Goal: Task Accomplishment & Management: Manage account settings

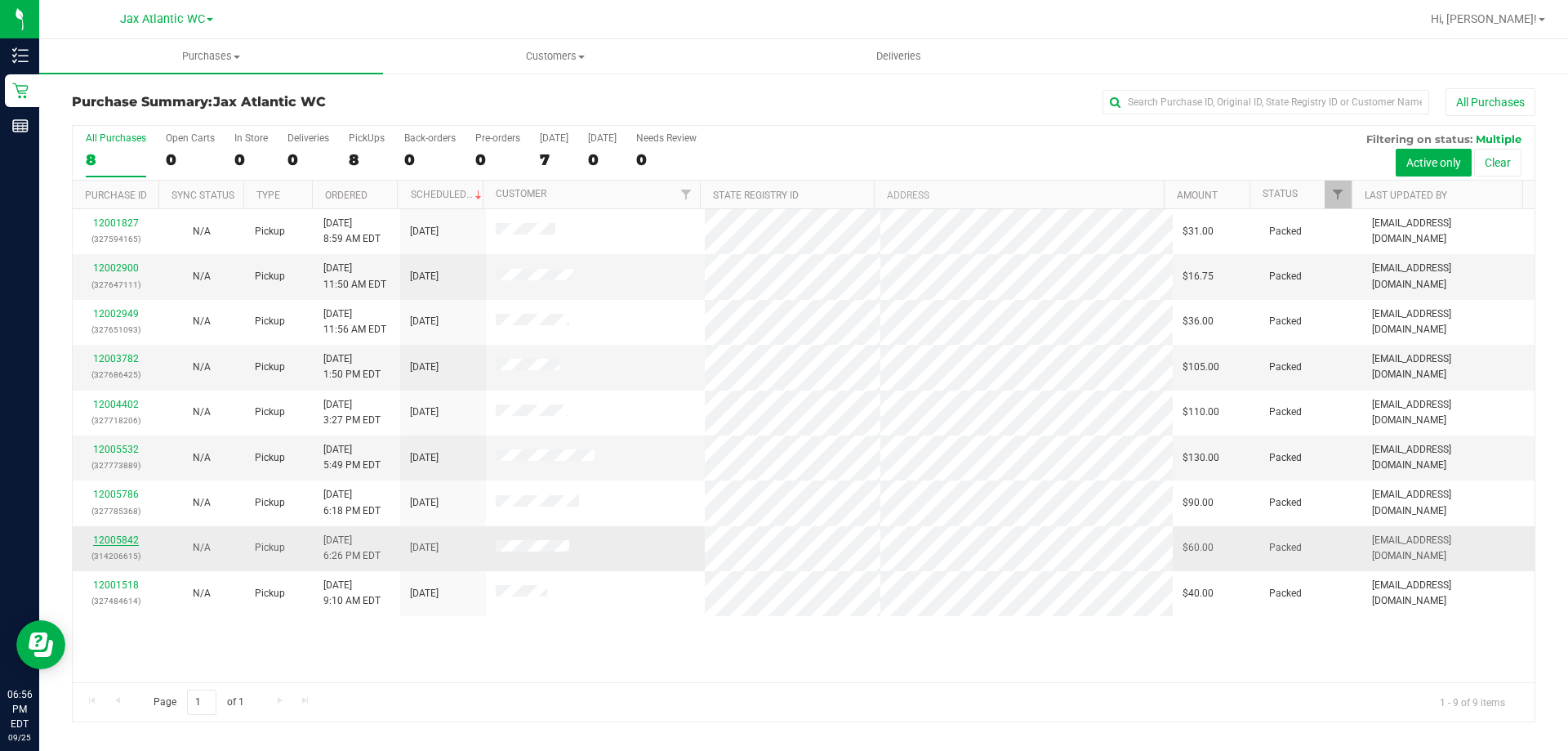
click at [104, 539] on link "12005842" at bounding box center [115, 540] width 46 height 12
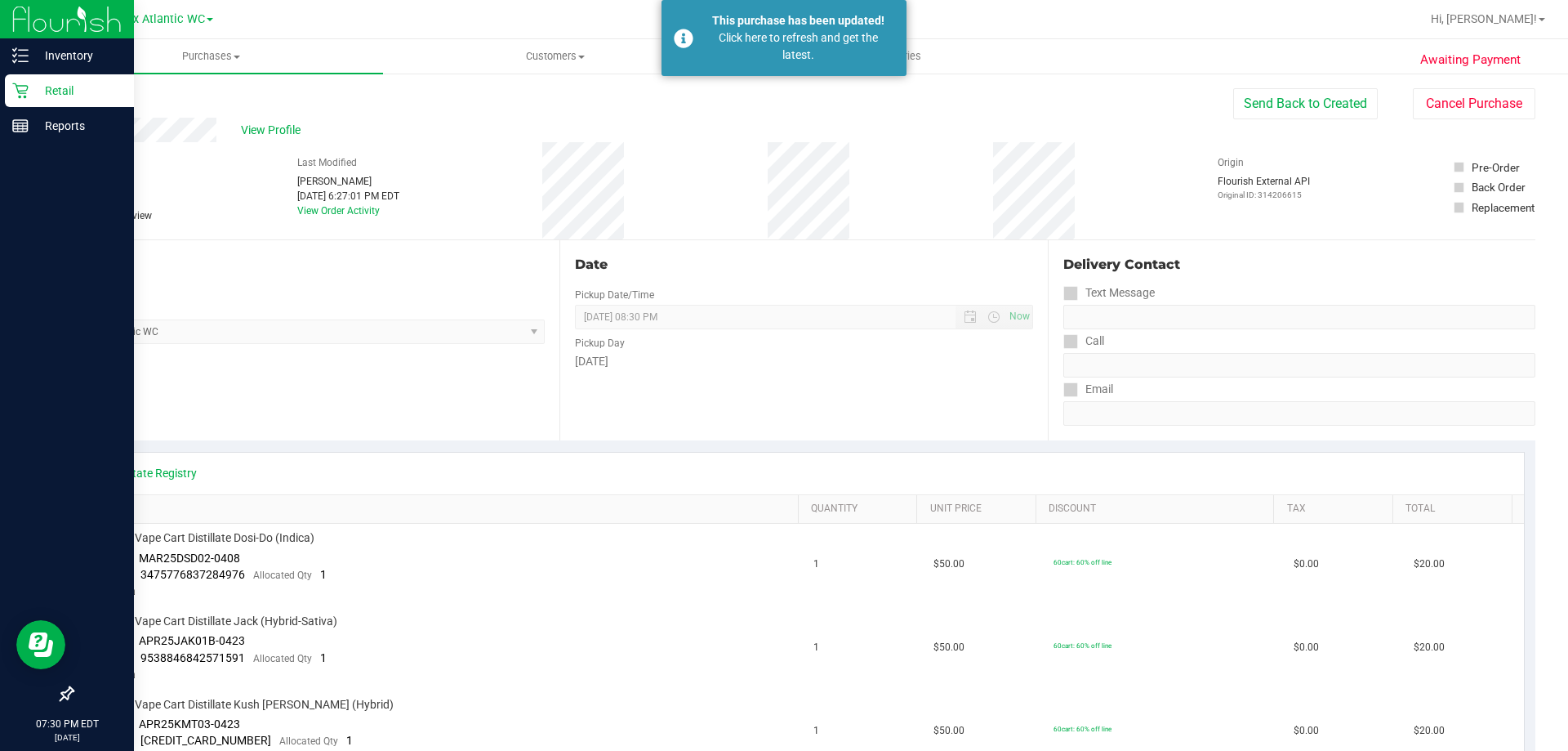
click at [20, 87] on icon at bounding box center [21, 91] width 17 height 17
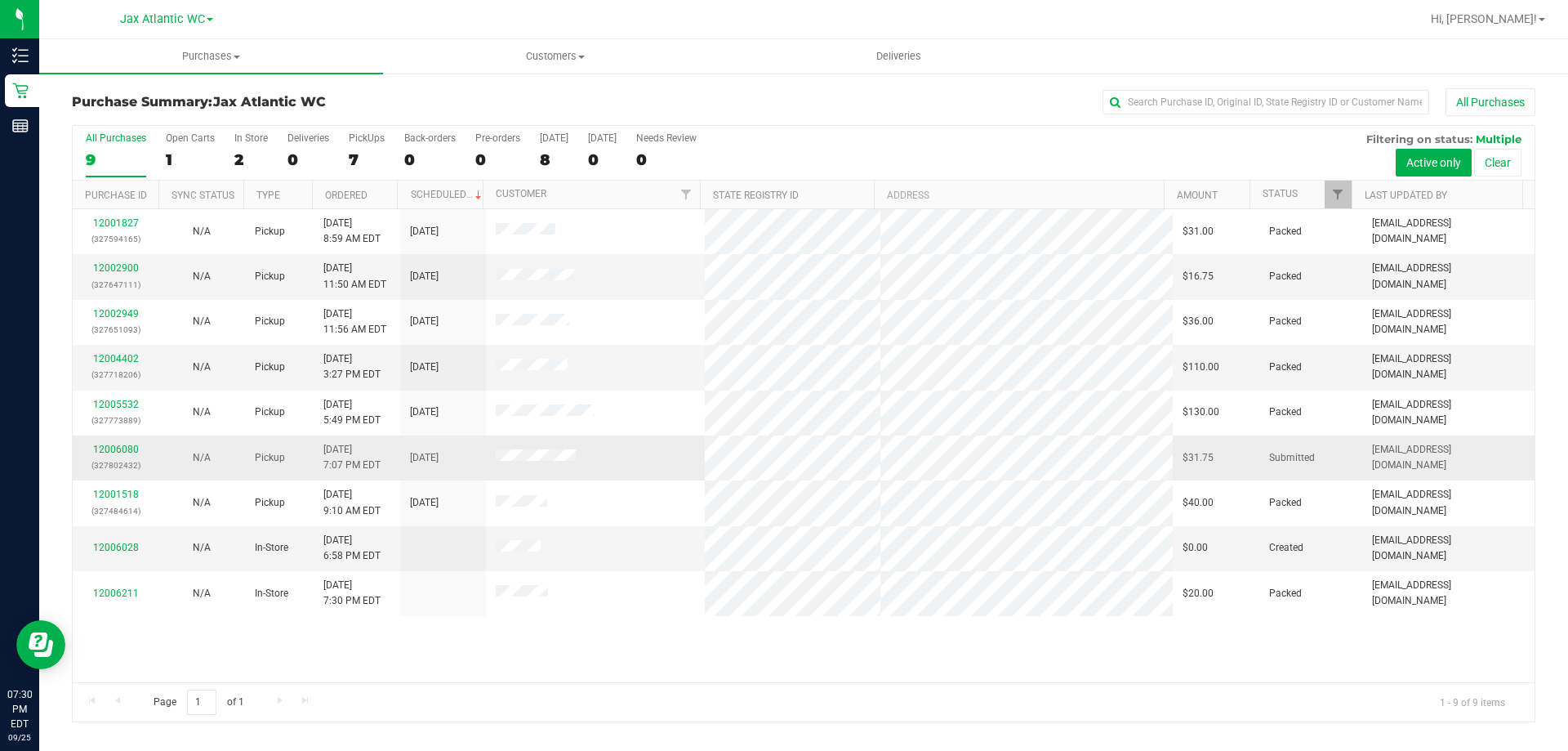
click at [105, 443] on div "12006080 (327802432)" at bounding box center [116, 457] width 66 height 31
click at [109, 446] on link "12006080" at bounding box center [115, 449] width 46 height 12
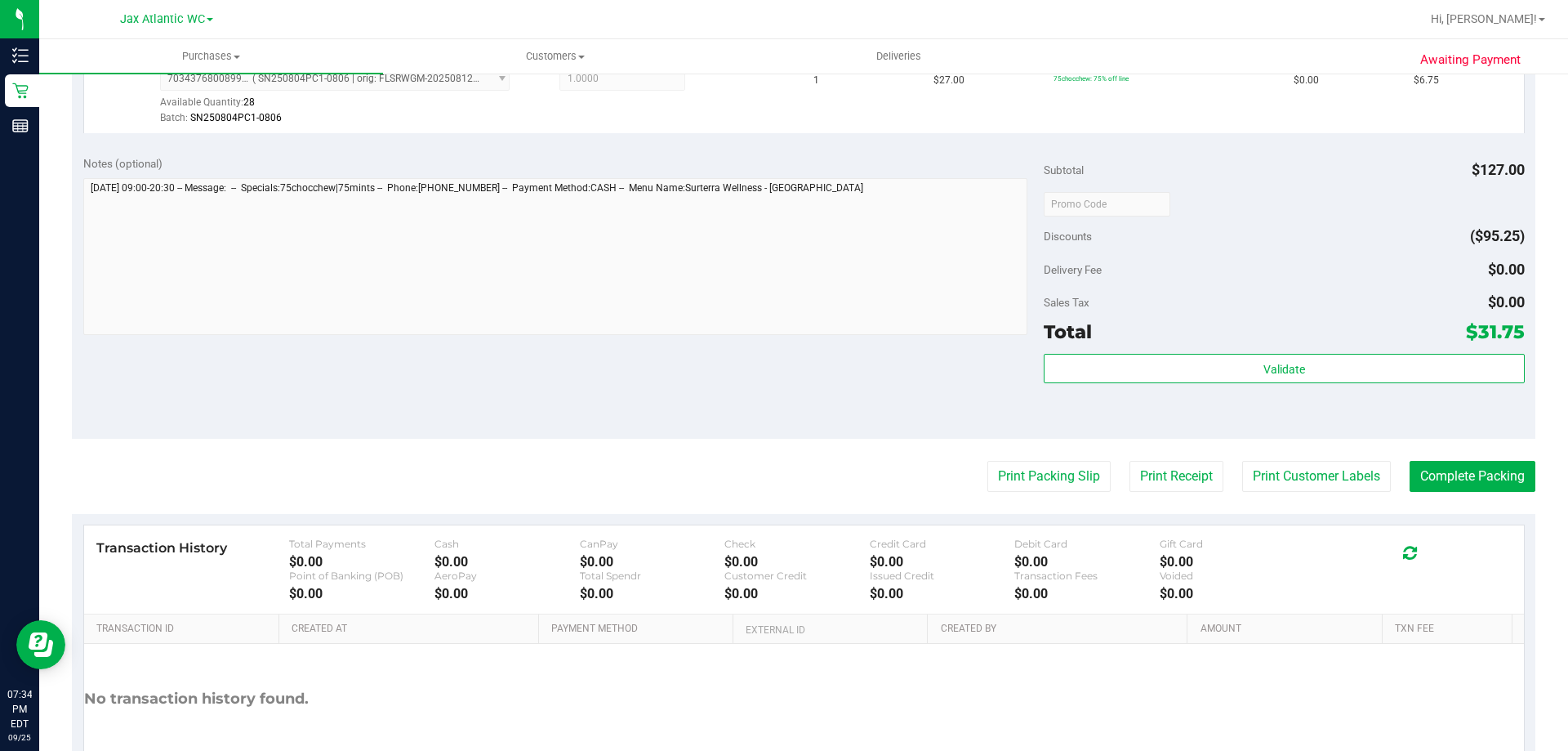
scroll to position [774, 0]
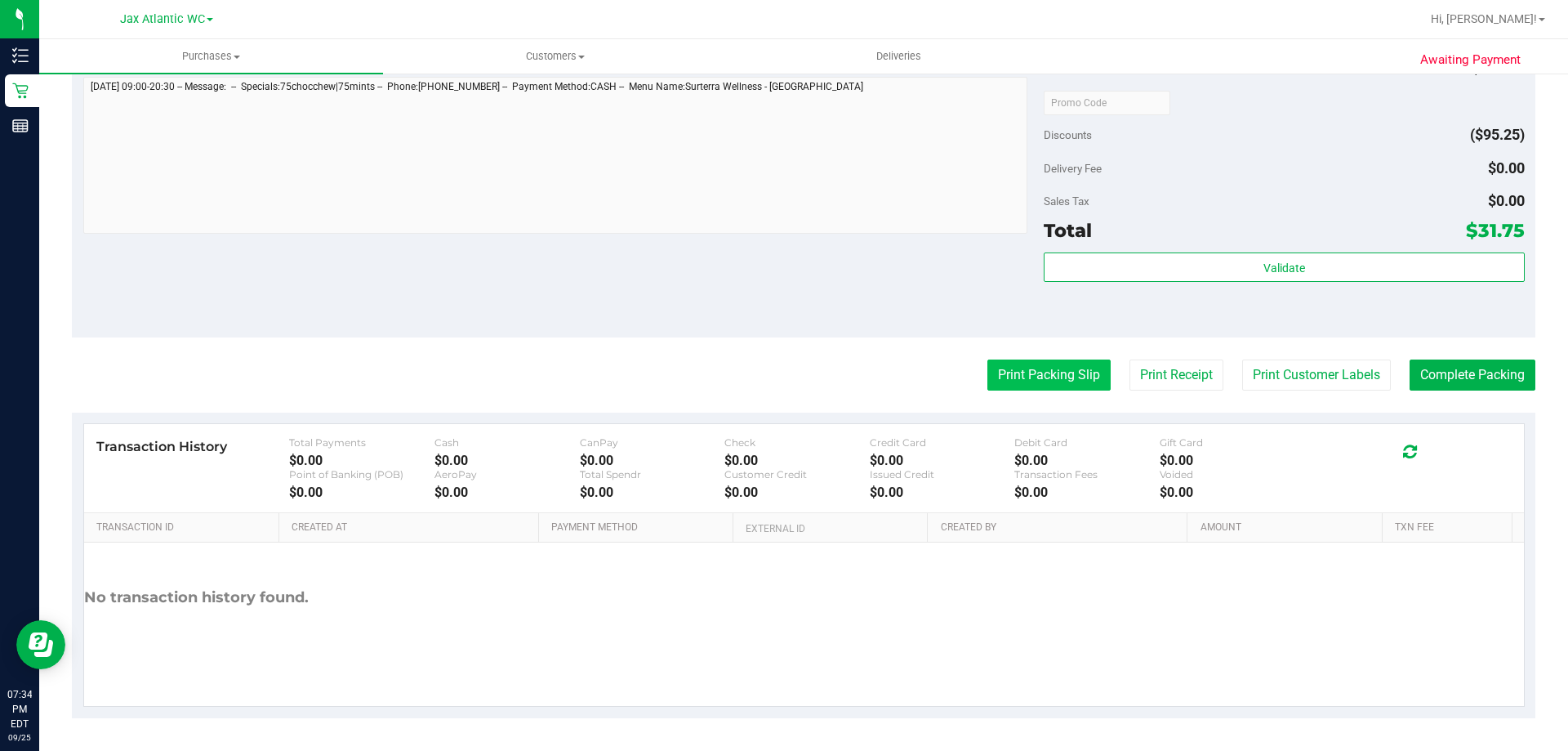
click at [1039, 380] on button "Print Packing Slip" at bounding box center [1049, 375] width 123 height 31
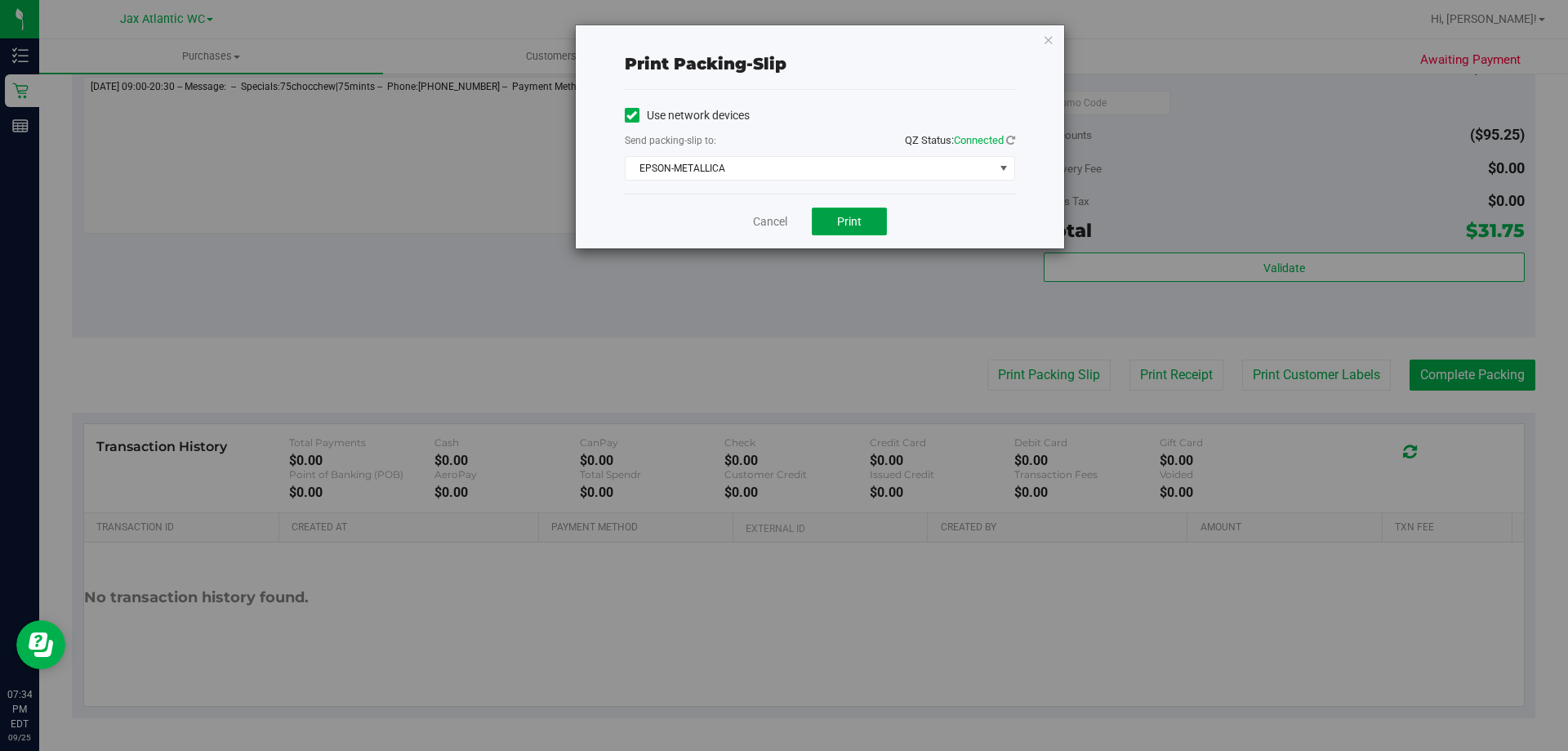
drag, startPoint x: 856, startPoint y: 218, endPoint x: 919, endPoint y: 218, distance: 63.0
click at [856, 219] on span "Print" at bounding box center [849, 221] width 25 height 13
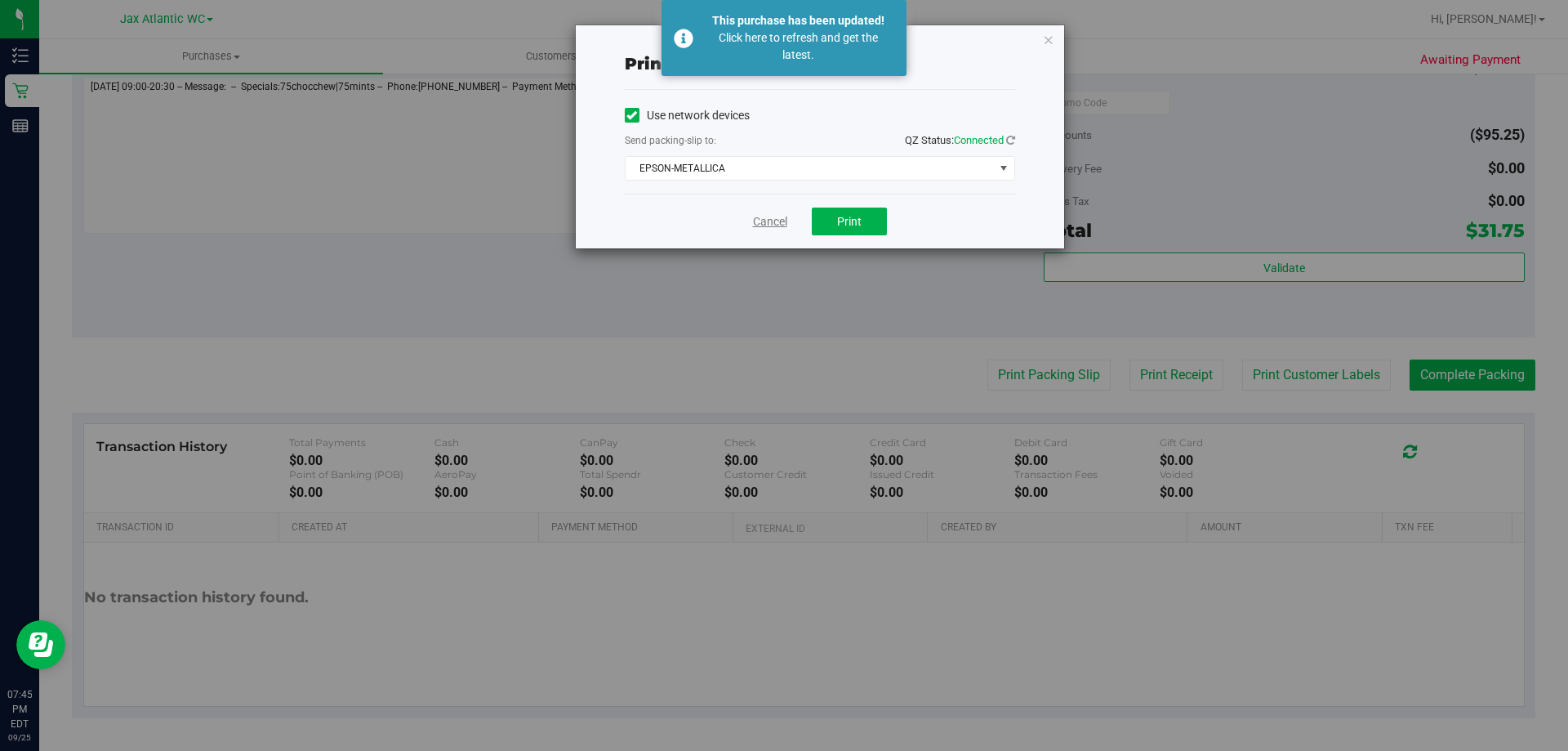
click at [759, 214] on link "Cancel" at bounding box center [770, 221] width 34 height 17
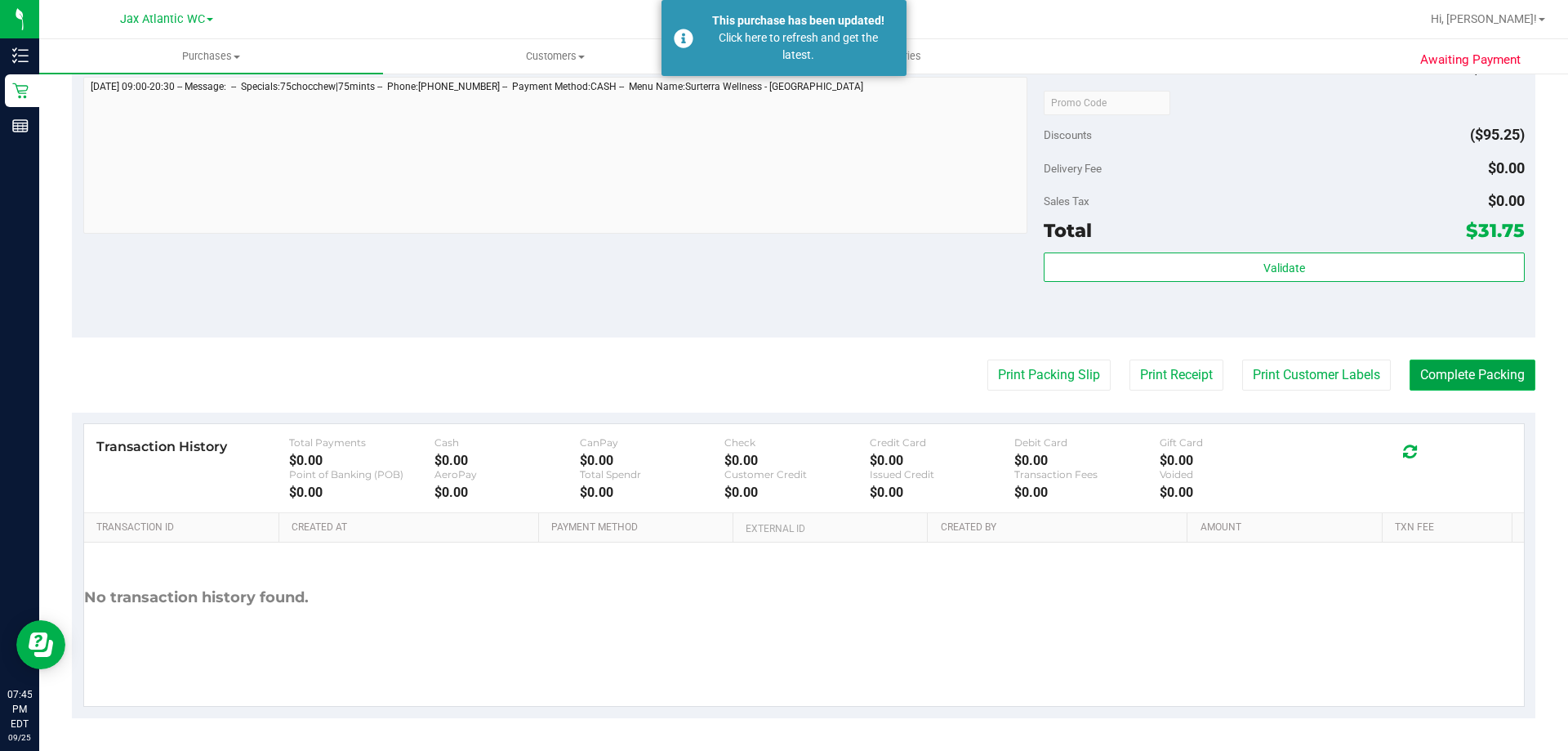
click at [1505, 364] on button "Complete Packing" at bounding box center [1473, 375] width 126 height 31
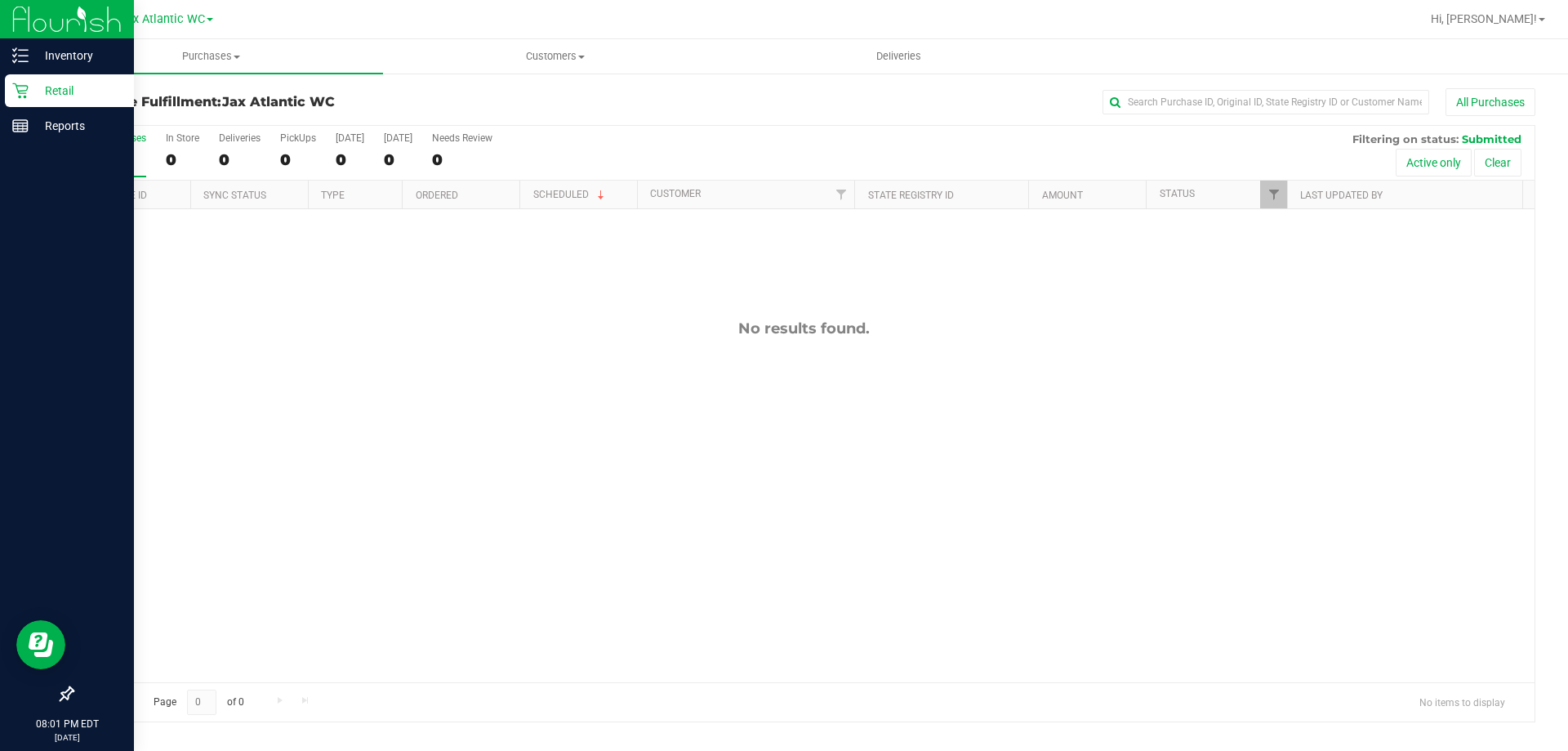
click at [10, 94] on div "Retail" at bounding box center [70, 90] width 129 height 32
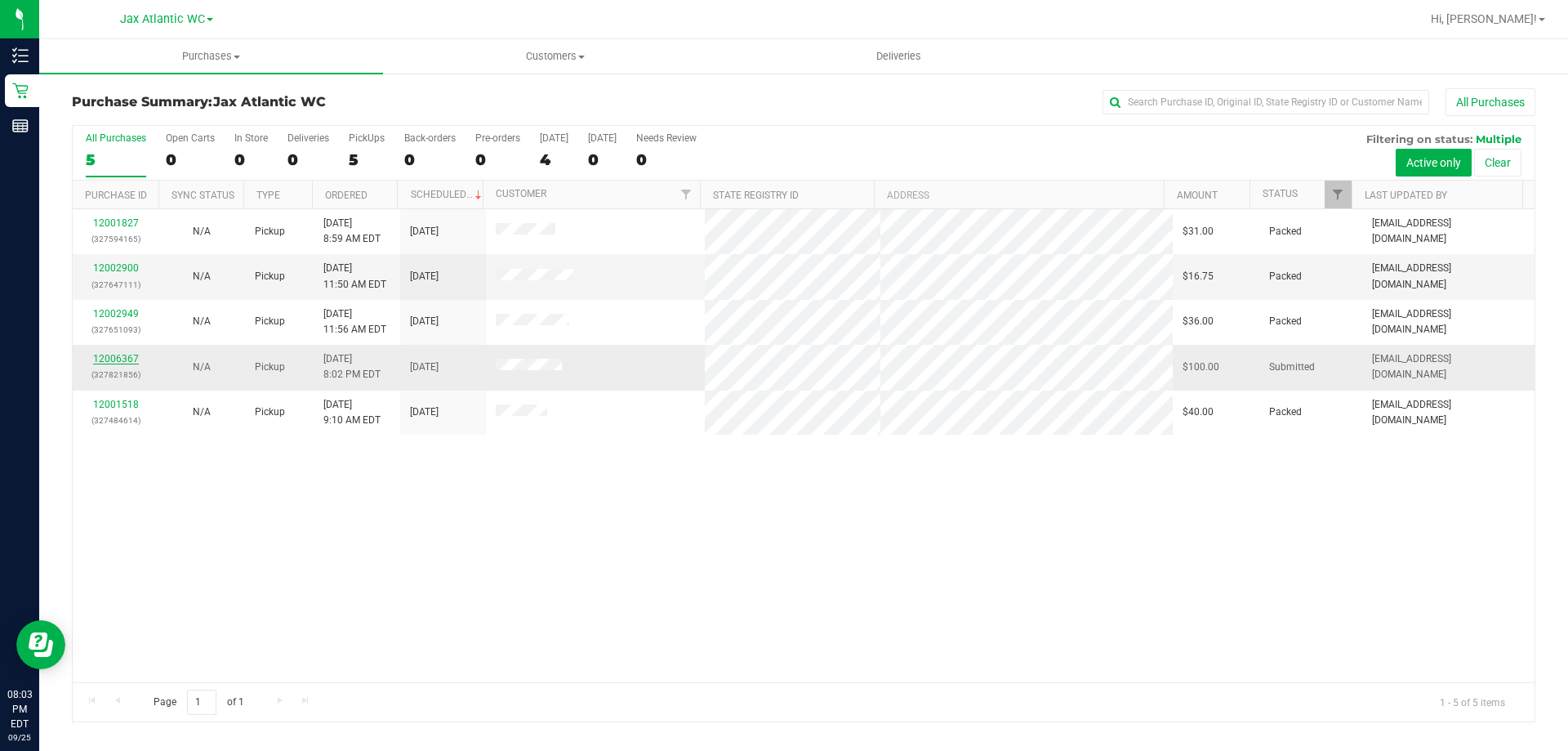
click at [133, 358] on link "12006367" at bounding box center [115, 359] width 46 height 12
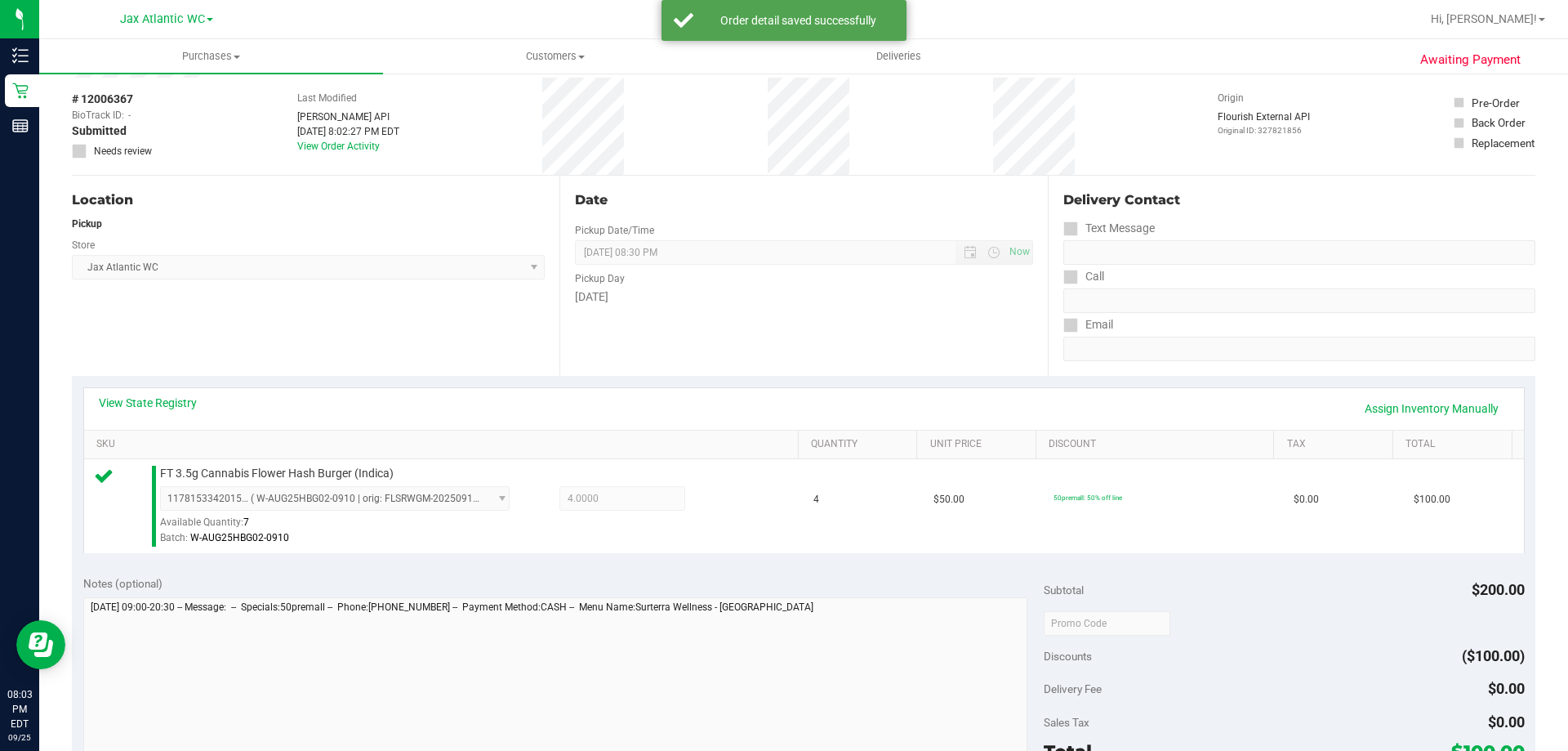
scroll to position [409, 0]
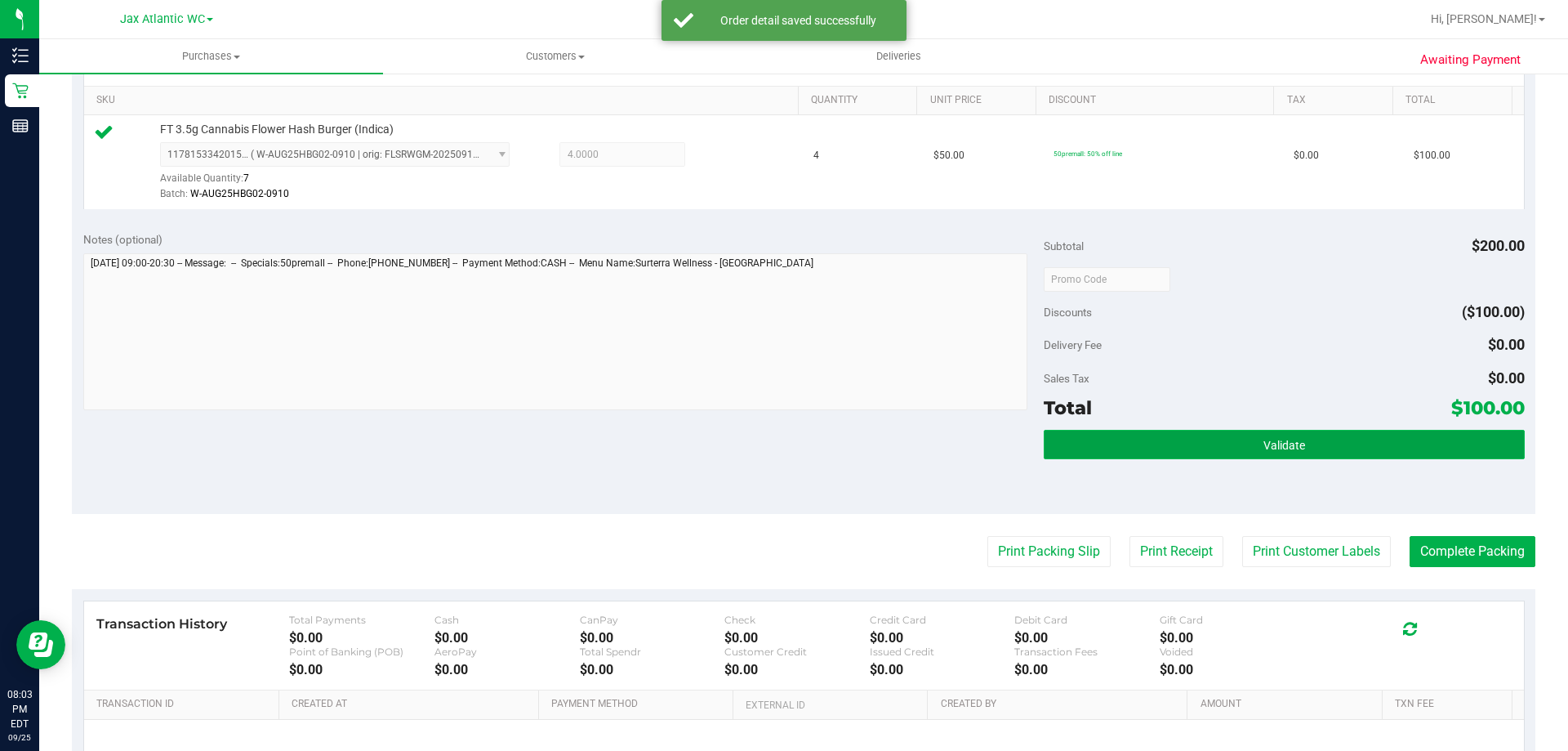
click at [1246, 435] on button "Validate" at bounding box center [1285, 443] width 481 height 29
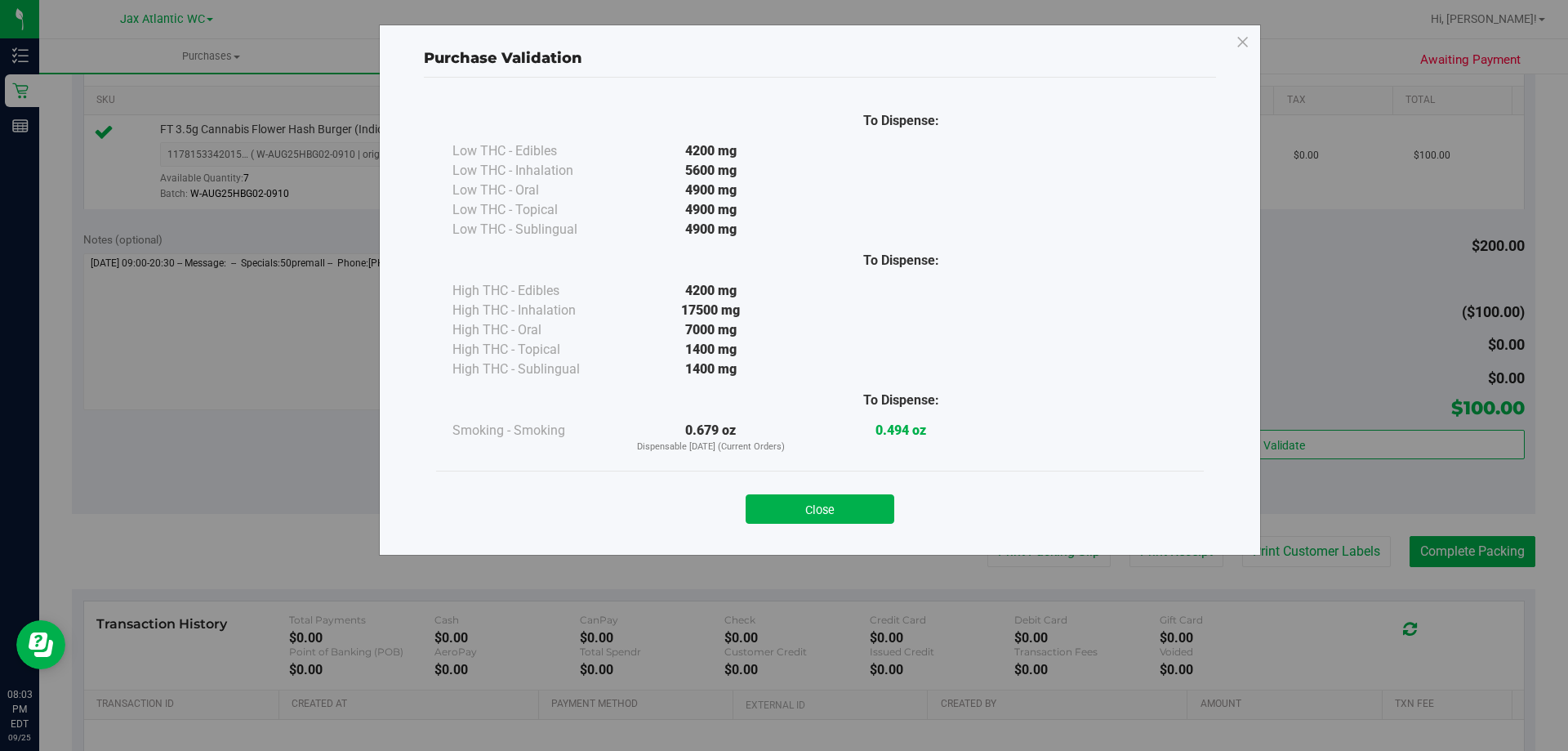
click at [859, 491] on div "Close" at bounding box center [820, 503] width 743 height 41
click at [861, 508] on button "Close" at bounding box center [820, 508] width 148 height 29
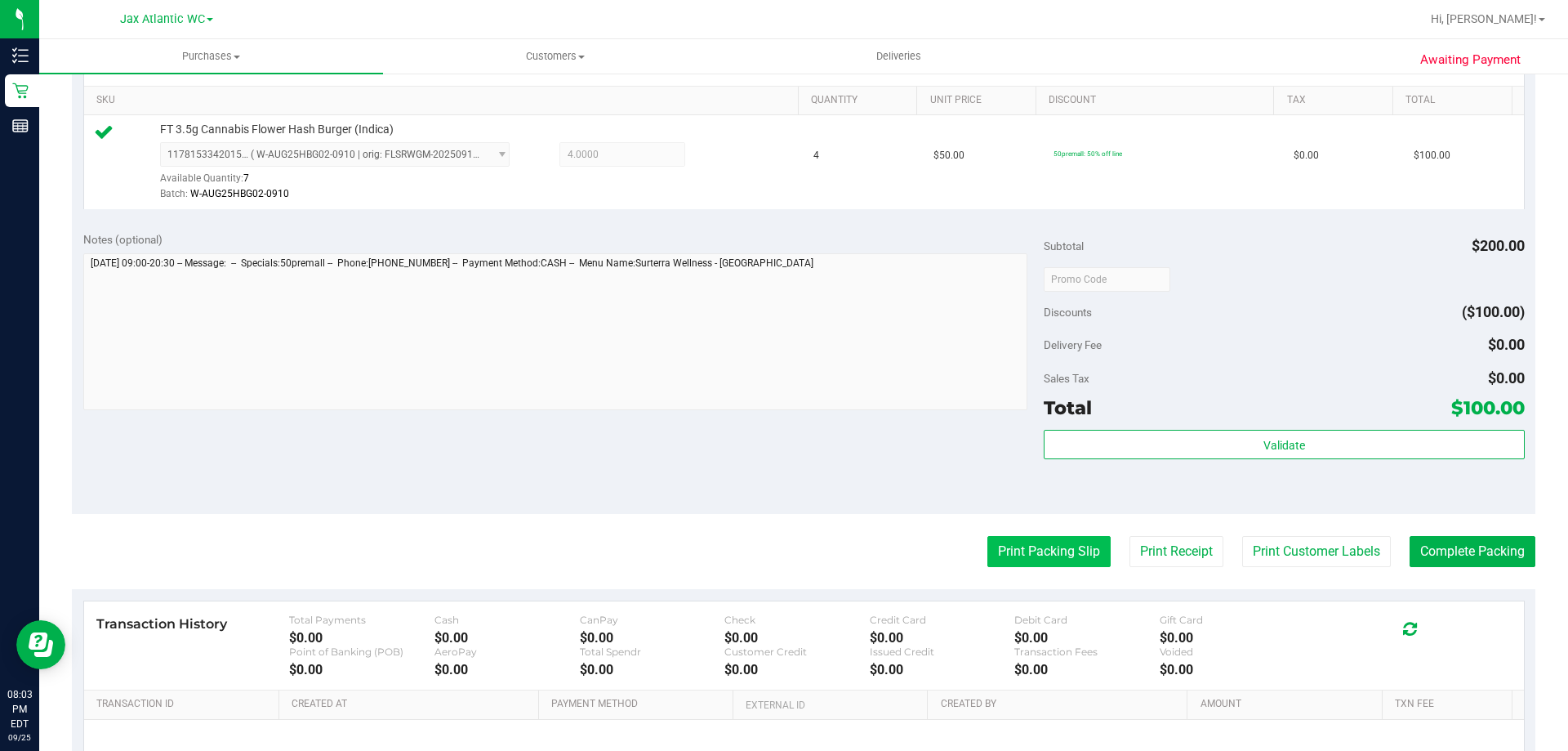
click at [1019, 560] on button "Print Packing Slip" at bounding box center [1049, 551] width 123 height 31
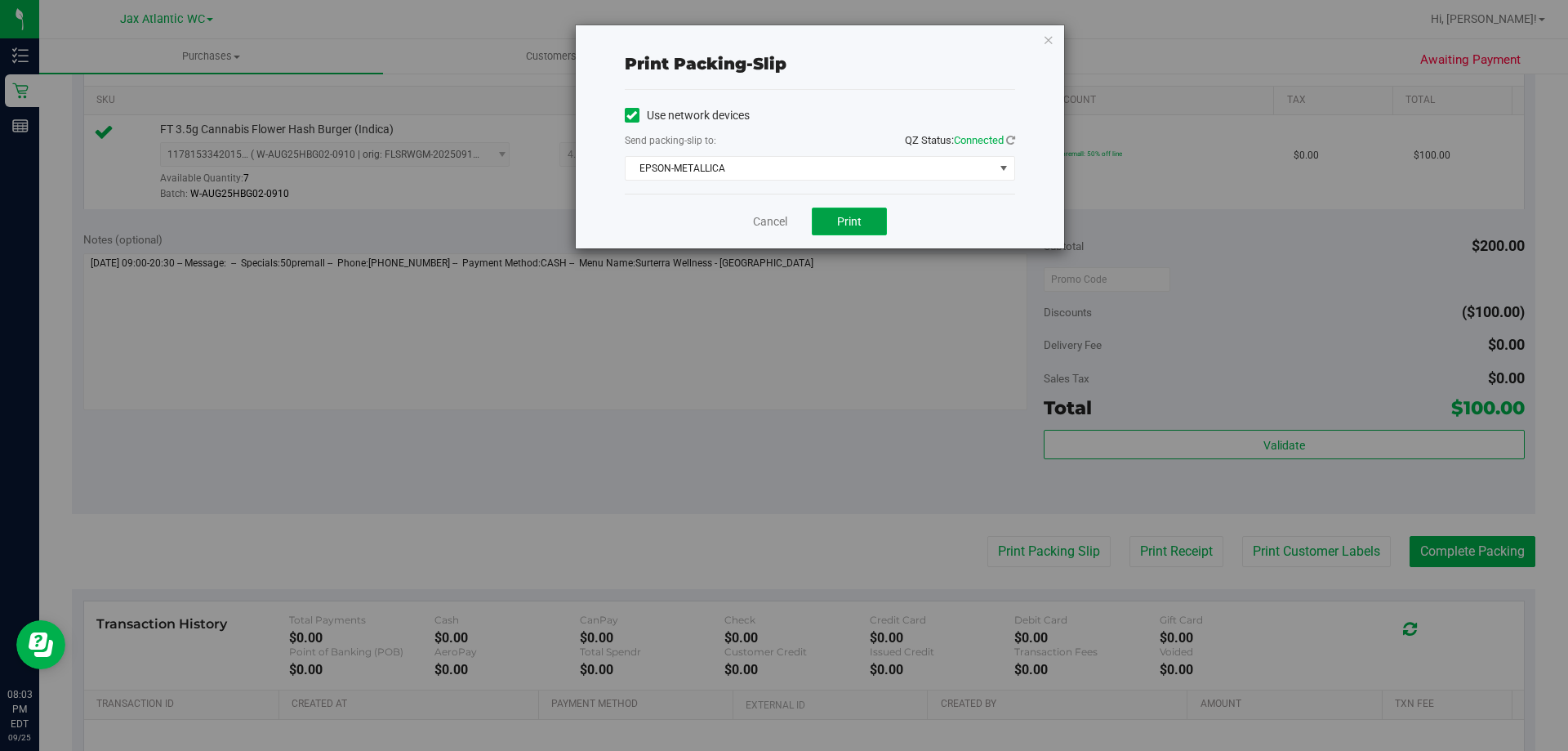
click at [861, 211] on button "Print" at bounding box center [849, 221] width 75 height 28
click at [790, 221] on div "Cancel Print" at bounding box center [820, 221] width 390 height 55
click at [773, 213] on link "Cancel" at bounding box center [770, 221] width 34 height 17
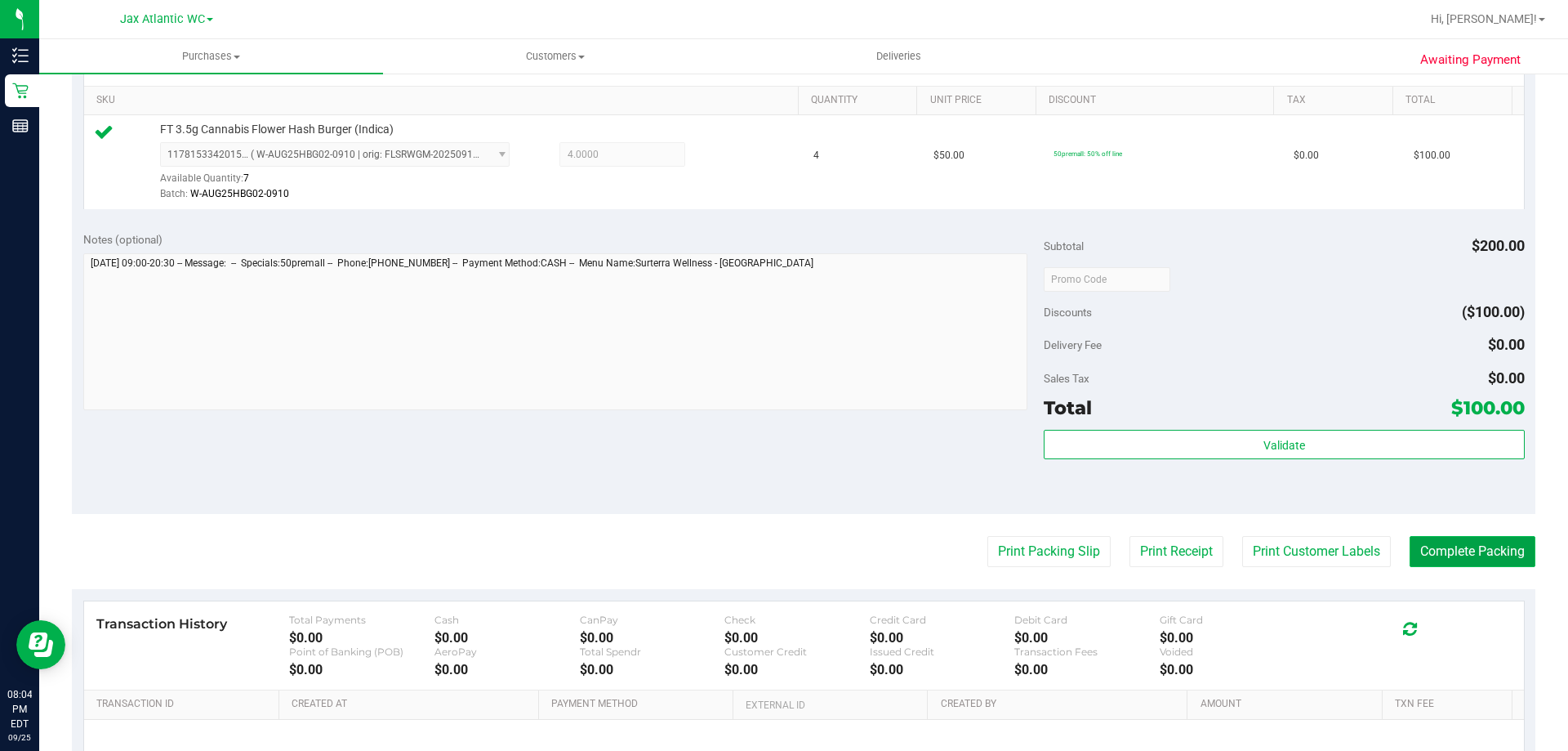
click at [1472, 553] on button "Complete Packing" at bounding box center [1473, 551] width 126 height 31
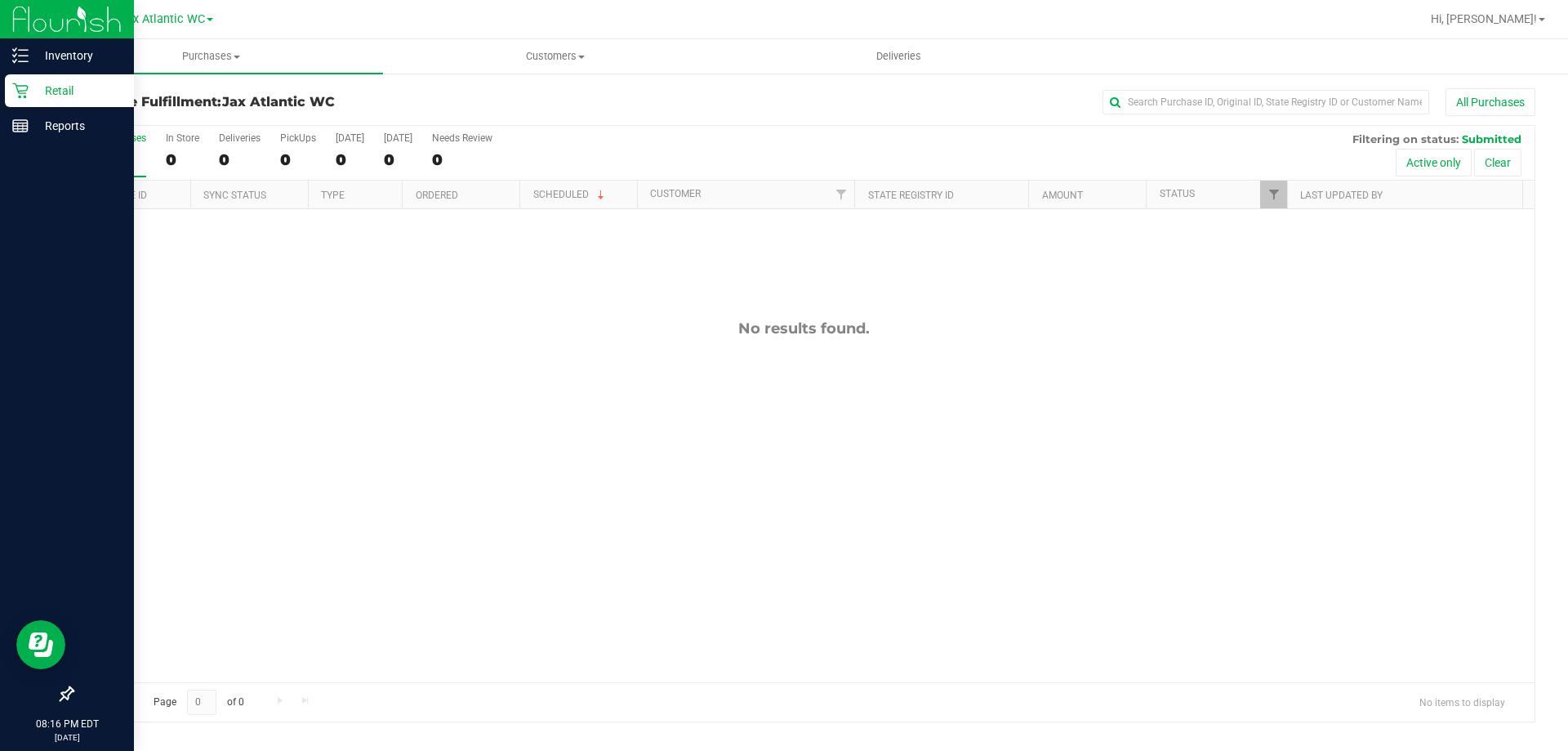
click at [73, 98] on p "Retail" at bounding box center [77, 91] width 98 height 20
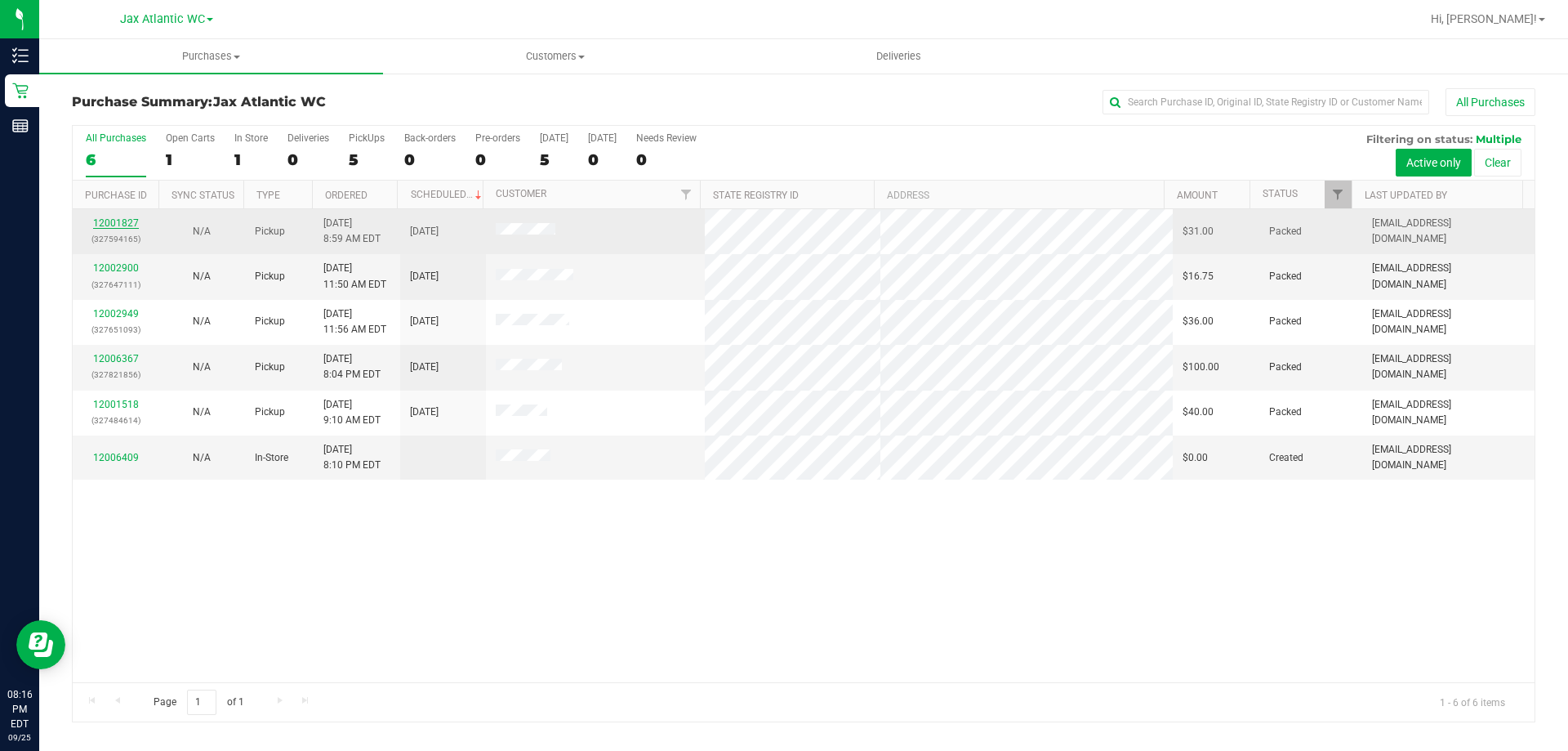
click at [114, 220] on link "12001827" at bounding box center [115, 223] width 46 height 12
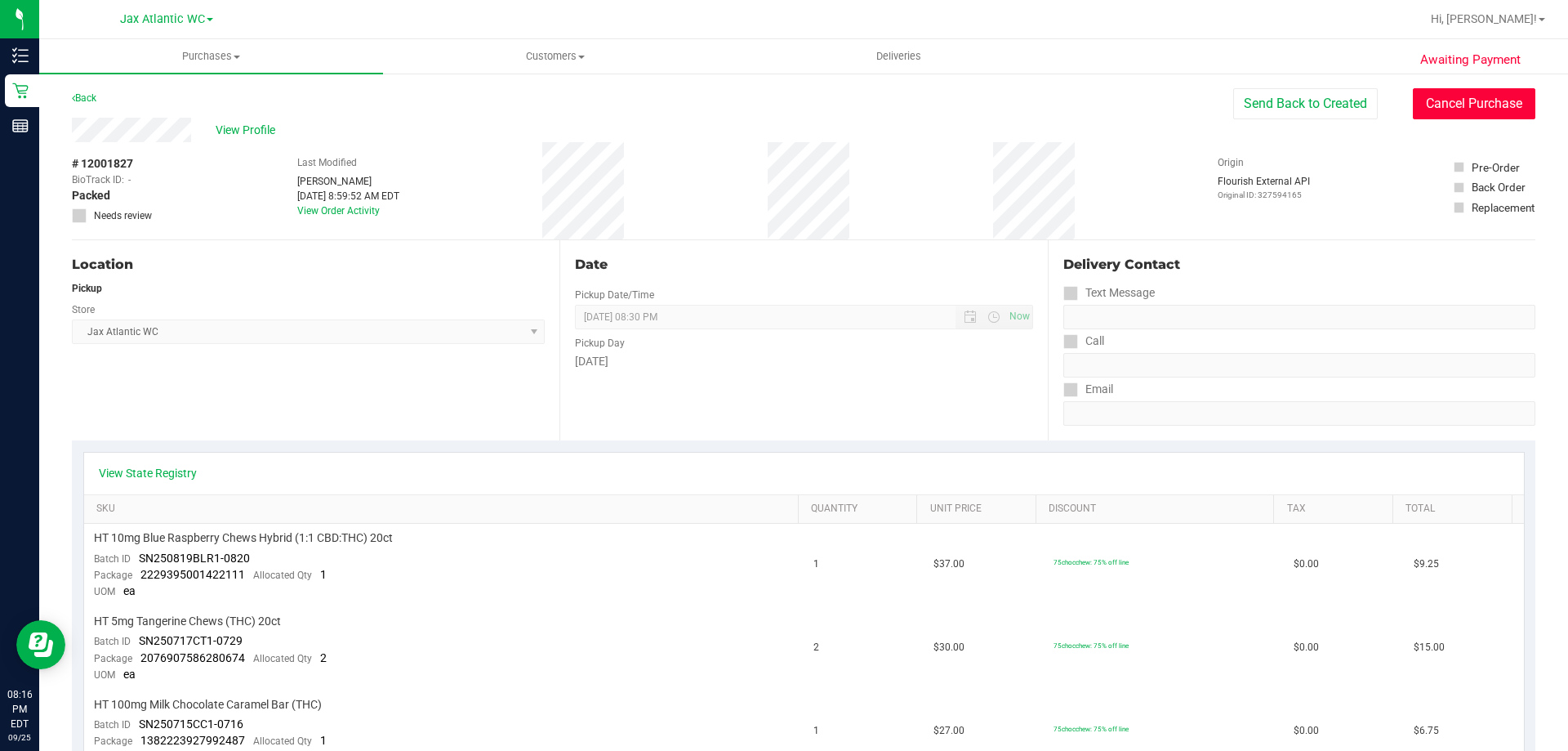
click at [1449, 108] on button "Cancel Purchase" at bounding box center [1474, 103] width 123 height 31
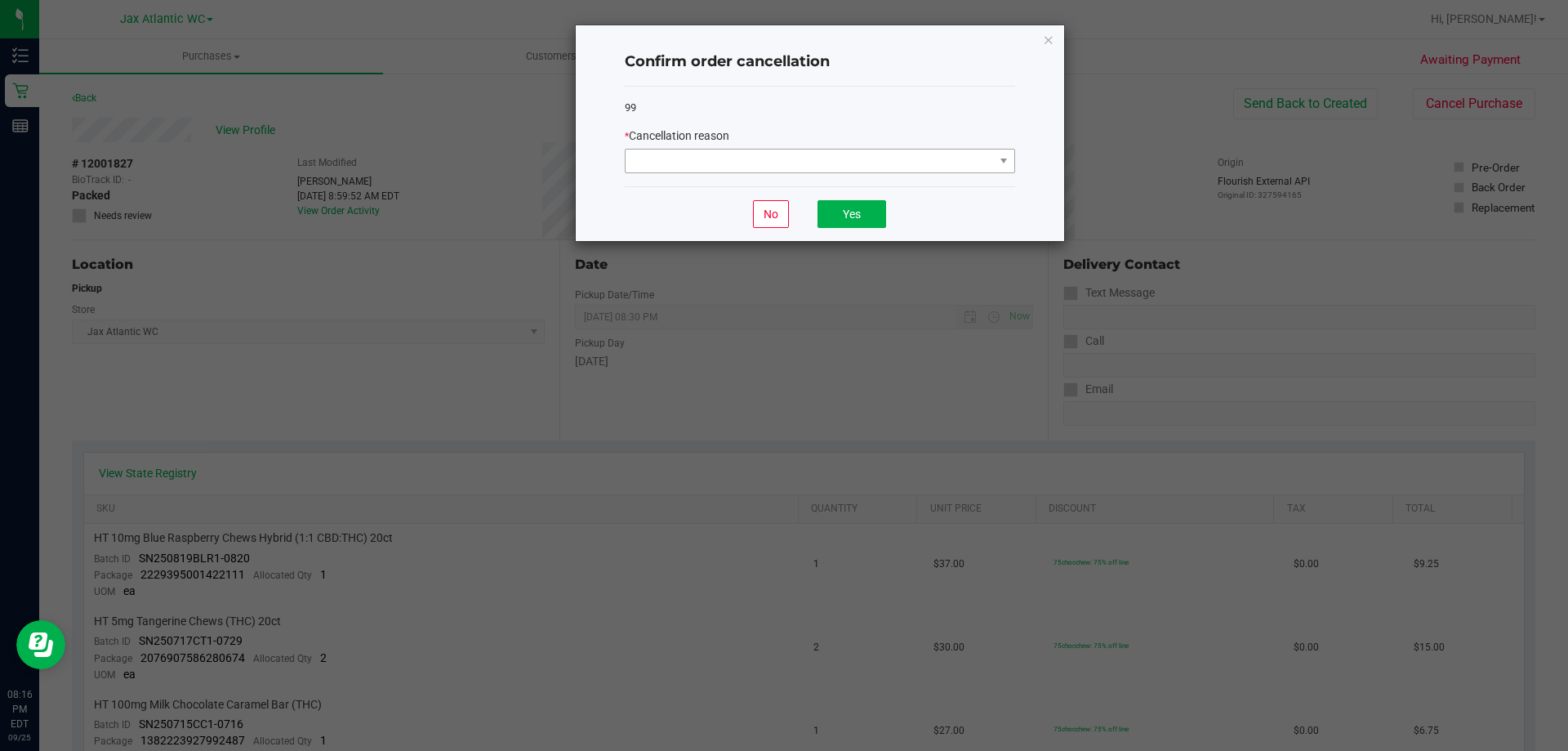
click at [696, 173] on div "99 * Cancellation reason" at bounding box center [820, 136] width 390 height 100
click at [713, 163] on span at bounding box center [810, 161] width 369 height 23
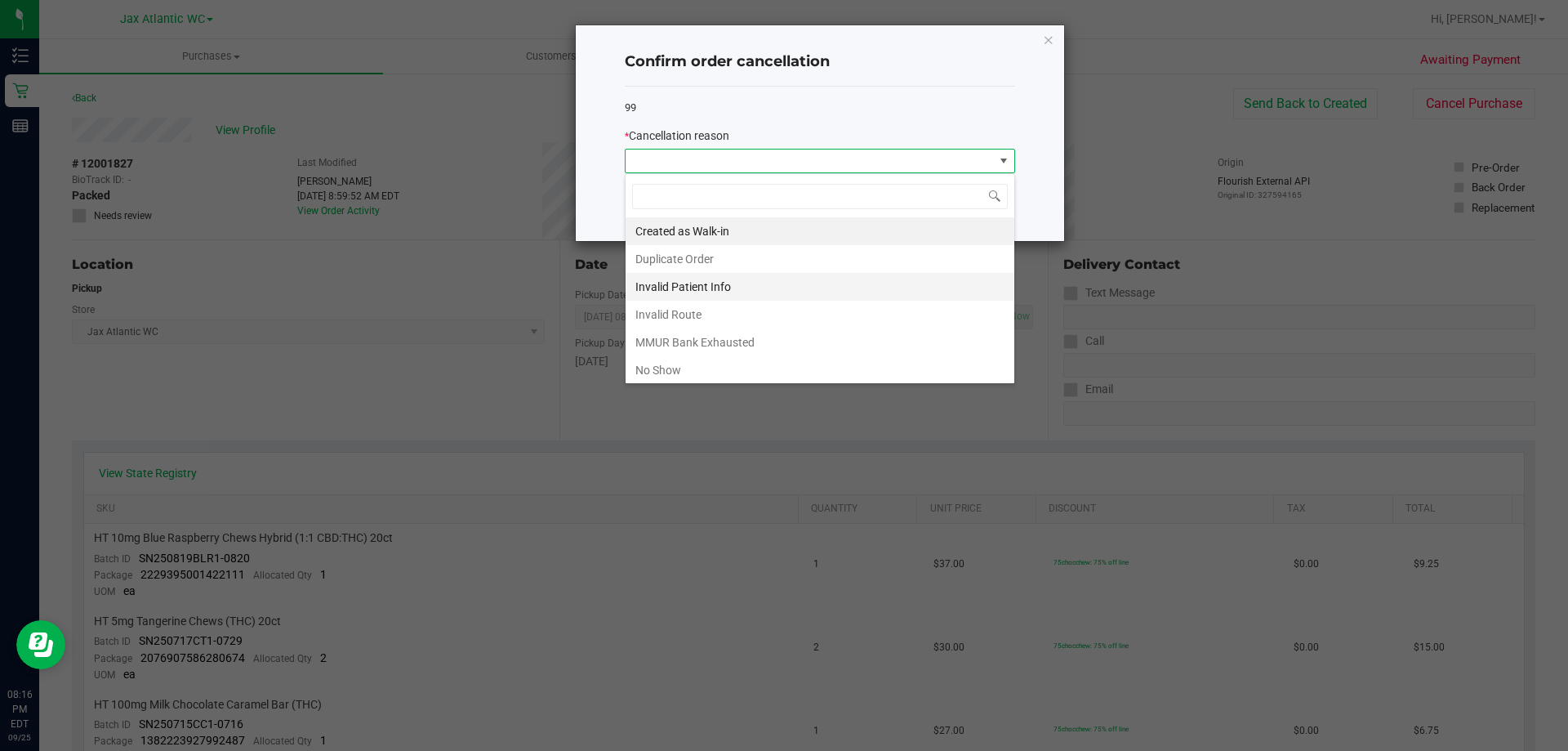
scroll to position [25, 390]
click at [641, 373] on li "No Show" at bounding box center [820, 371] width 389 height 28
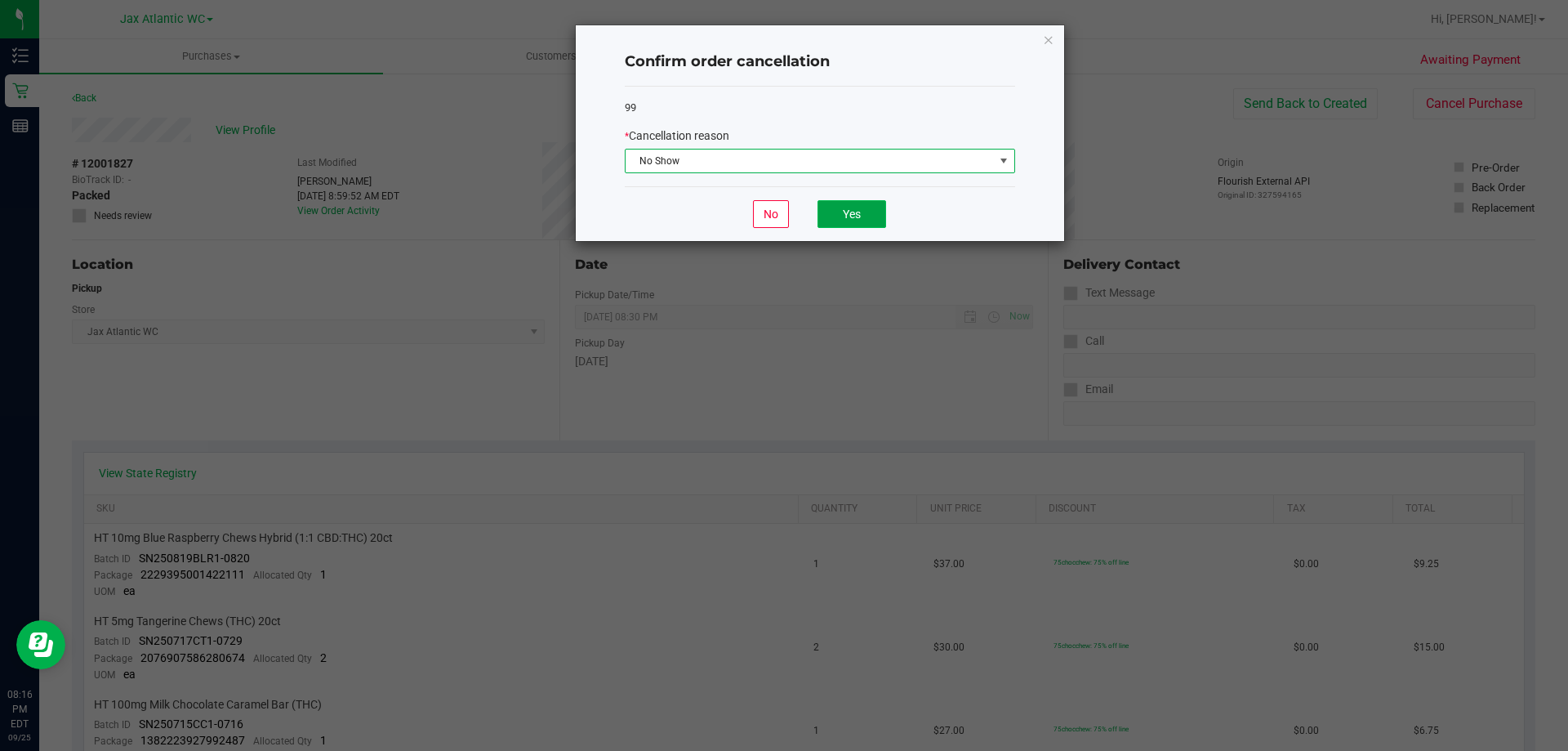
click at [859, 220] on button "Yes" at bounding box center [852, 214] width 69 height 28
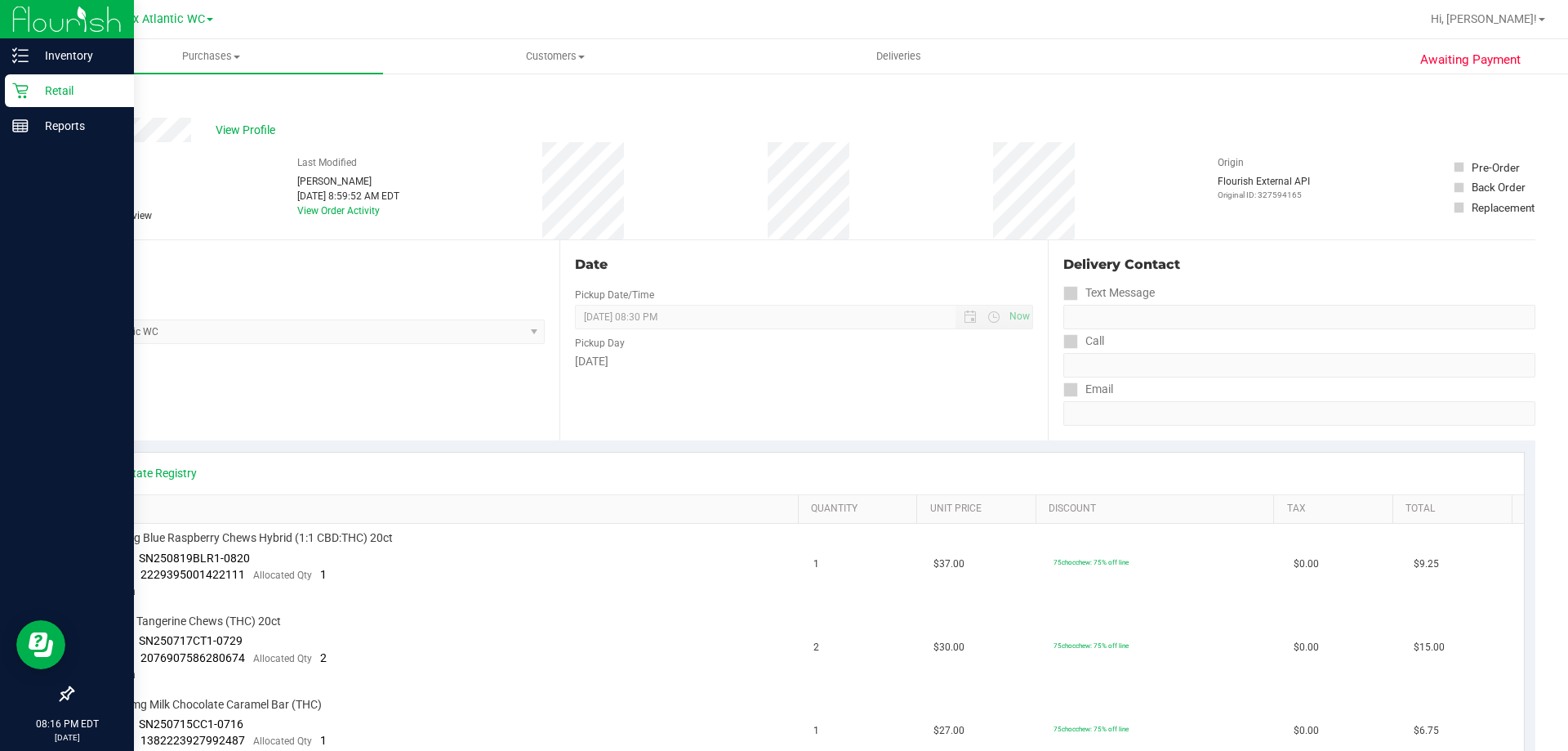
click at [45, 93] on p "Retail" at bounding box center [77, 91] width 98 height 20
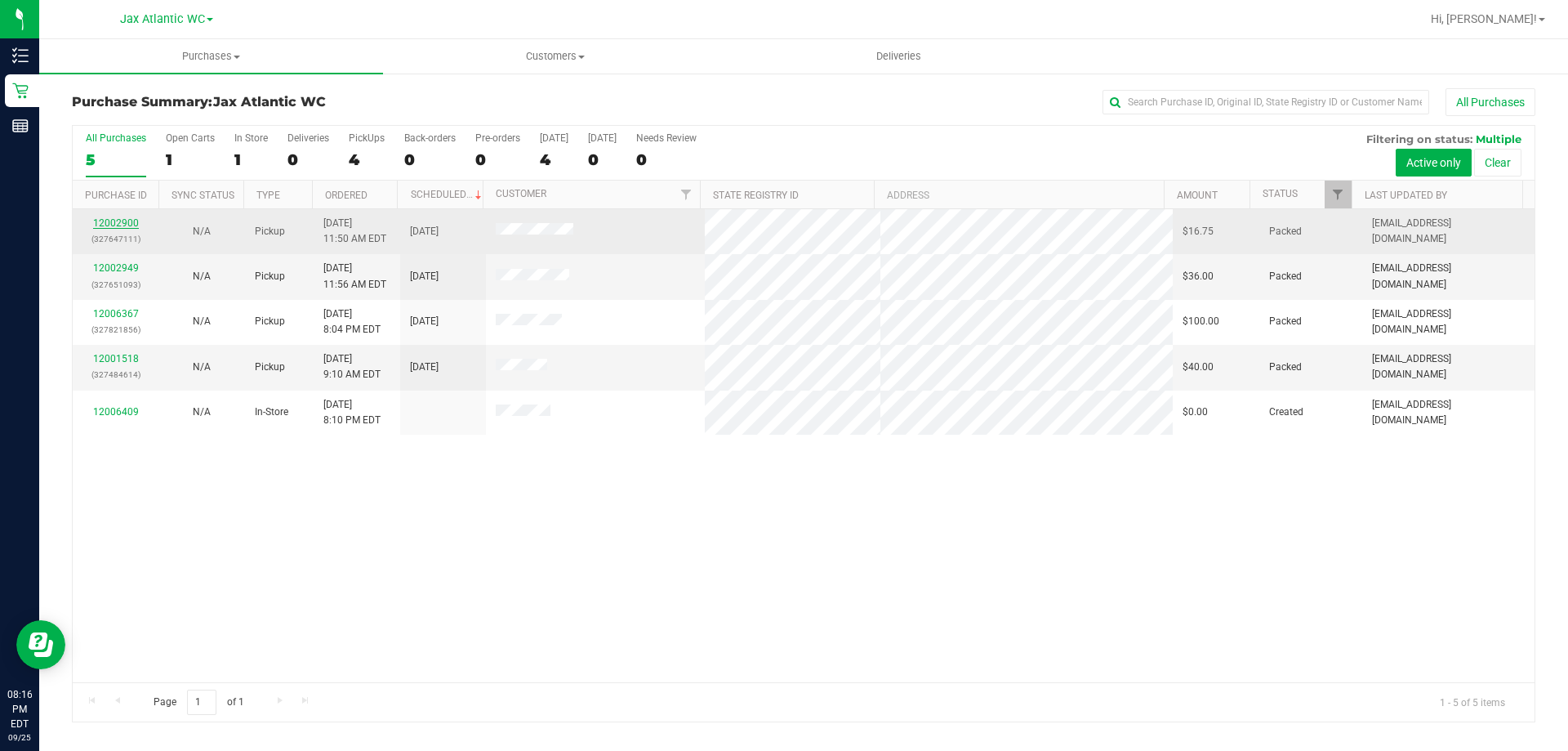
click at [110, 222] on link "12002900" at bounding box center [115, 223] width 46 height 12
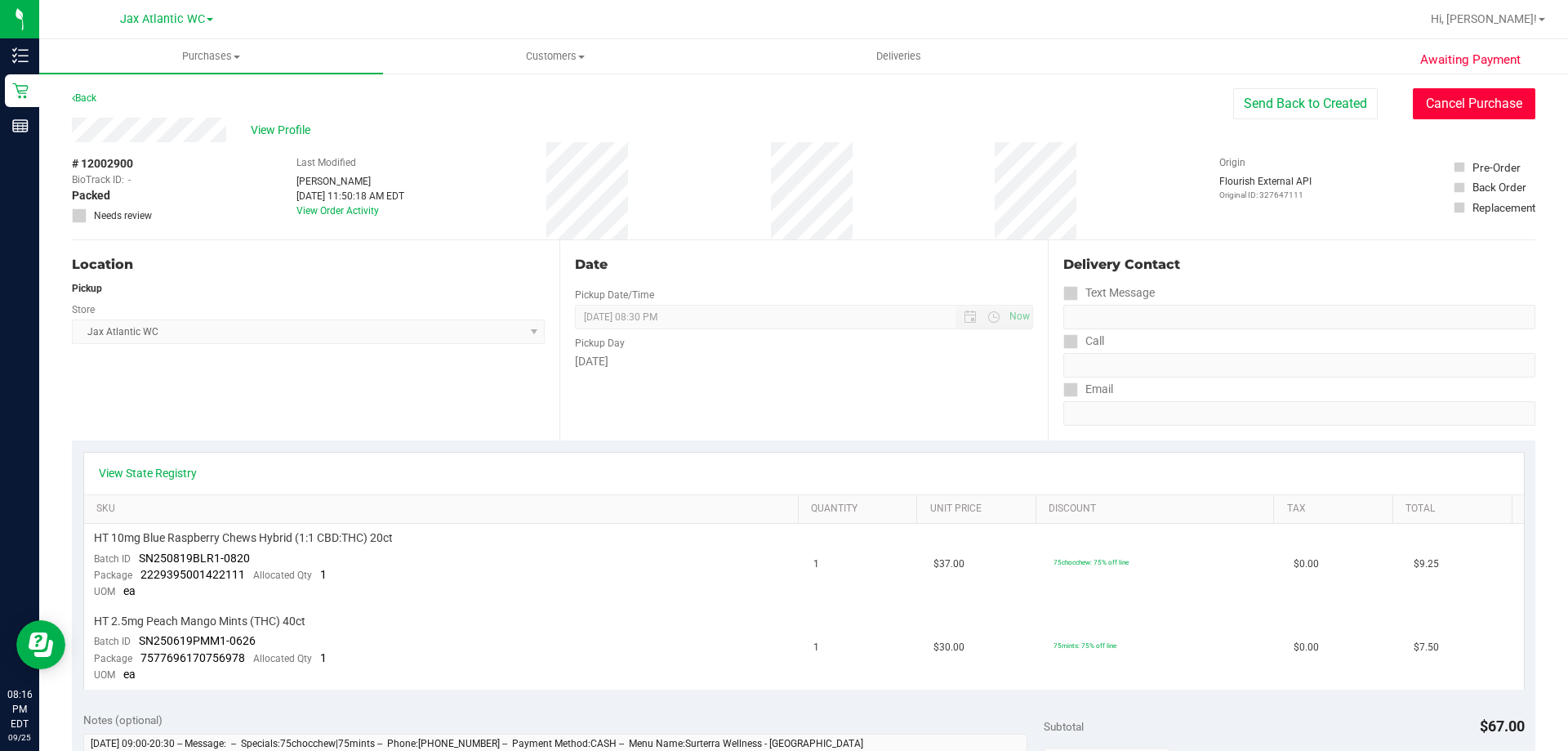
click at [1432, 109] on button "Cancel Purchase" at bounding box center [1474, 103] width 123 height 31
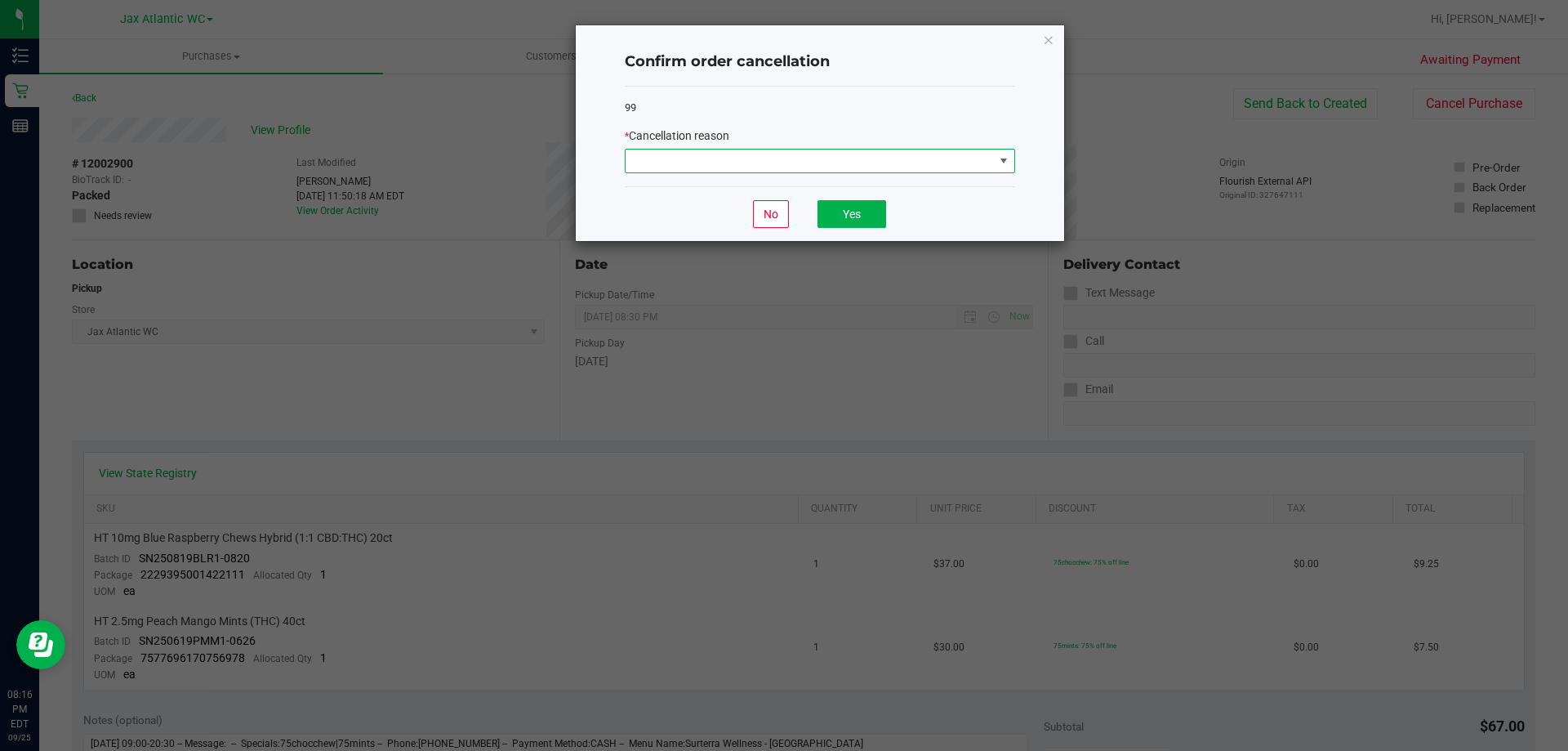
click at [913, 162] on span at bounding box center [810, 161] width 369 height 23
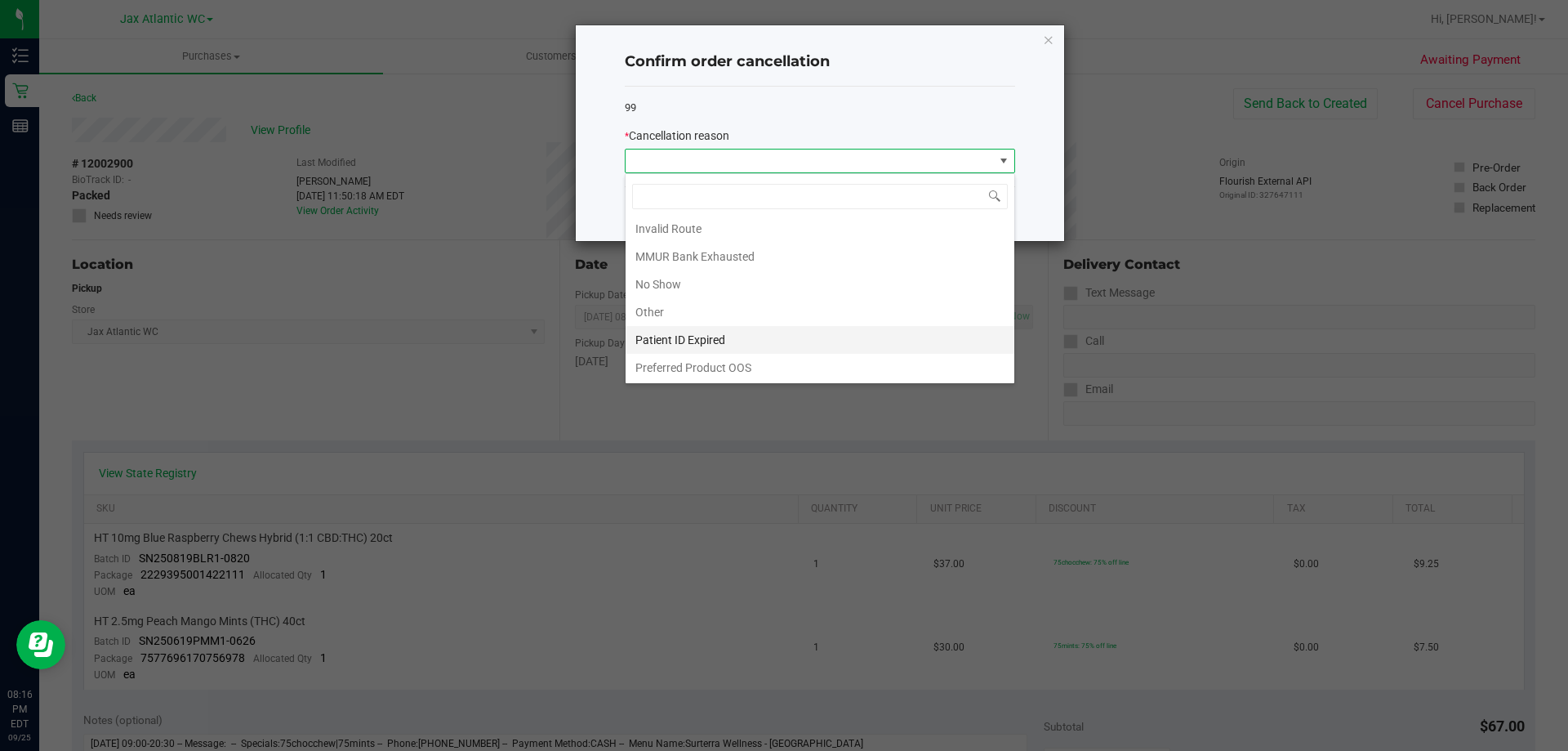
scroll to position [86, 0]
click at [750, 281] on li "No Show" at bounding box center [820, 283] width 389 height 28
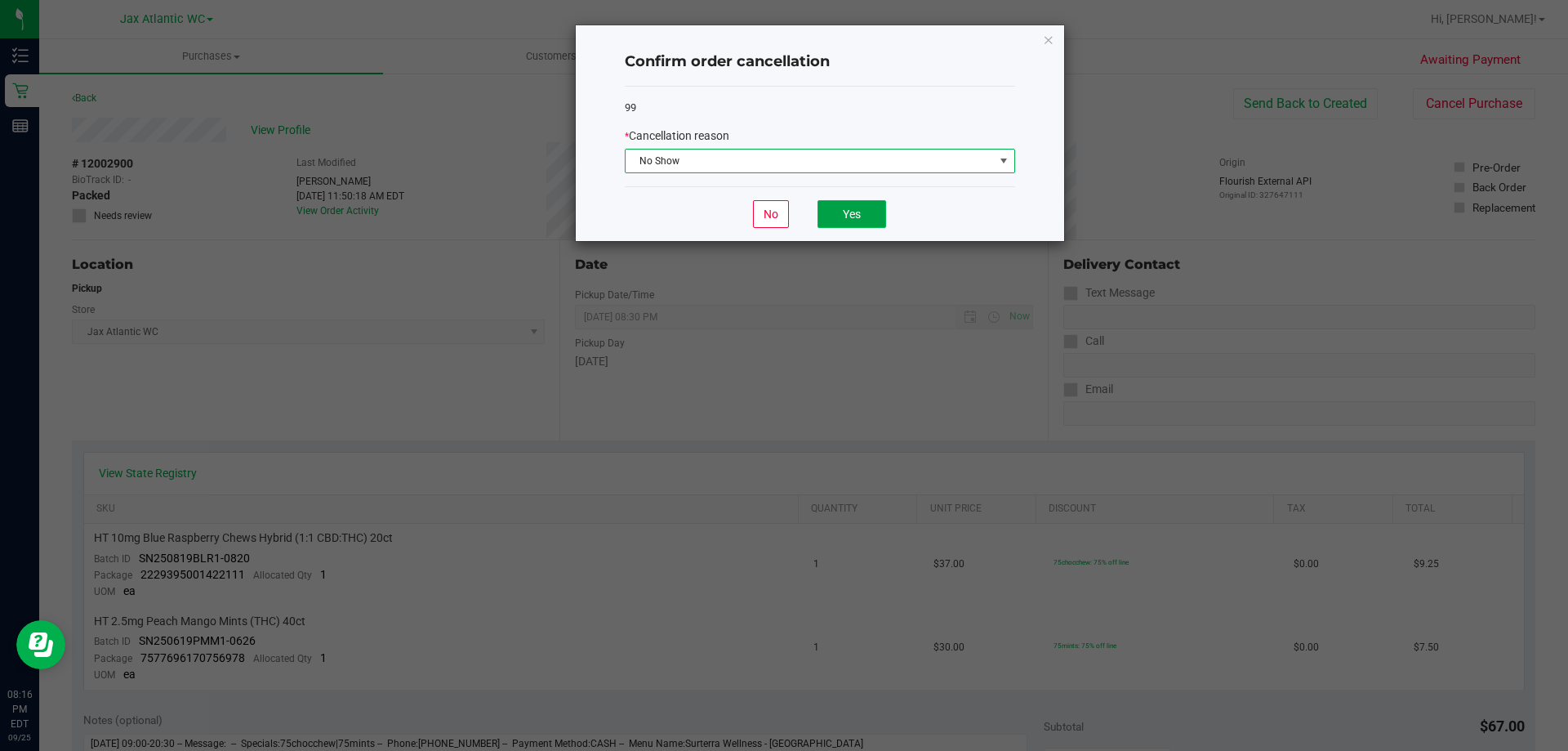
click at [846, 206] on button "Yes" at bounding box center [852, 214] width 69 height 28
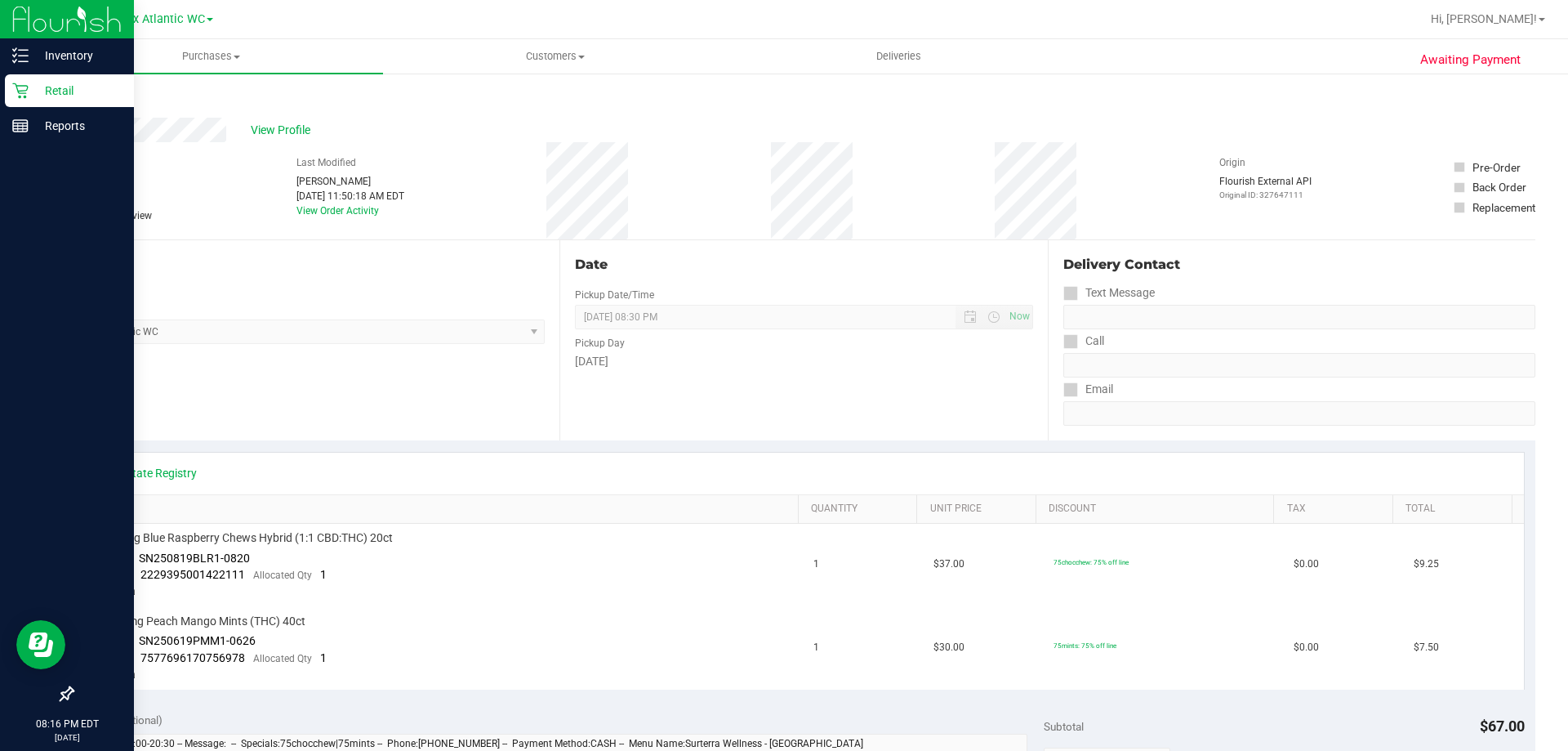
click at [23, 91] on icon at bounding box center [21, 91] width 17 height 17
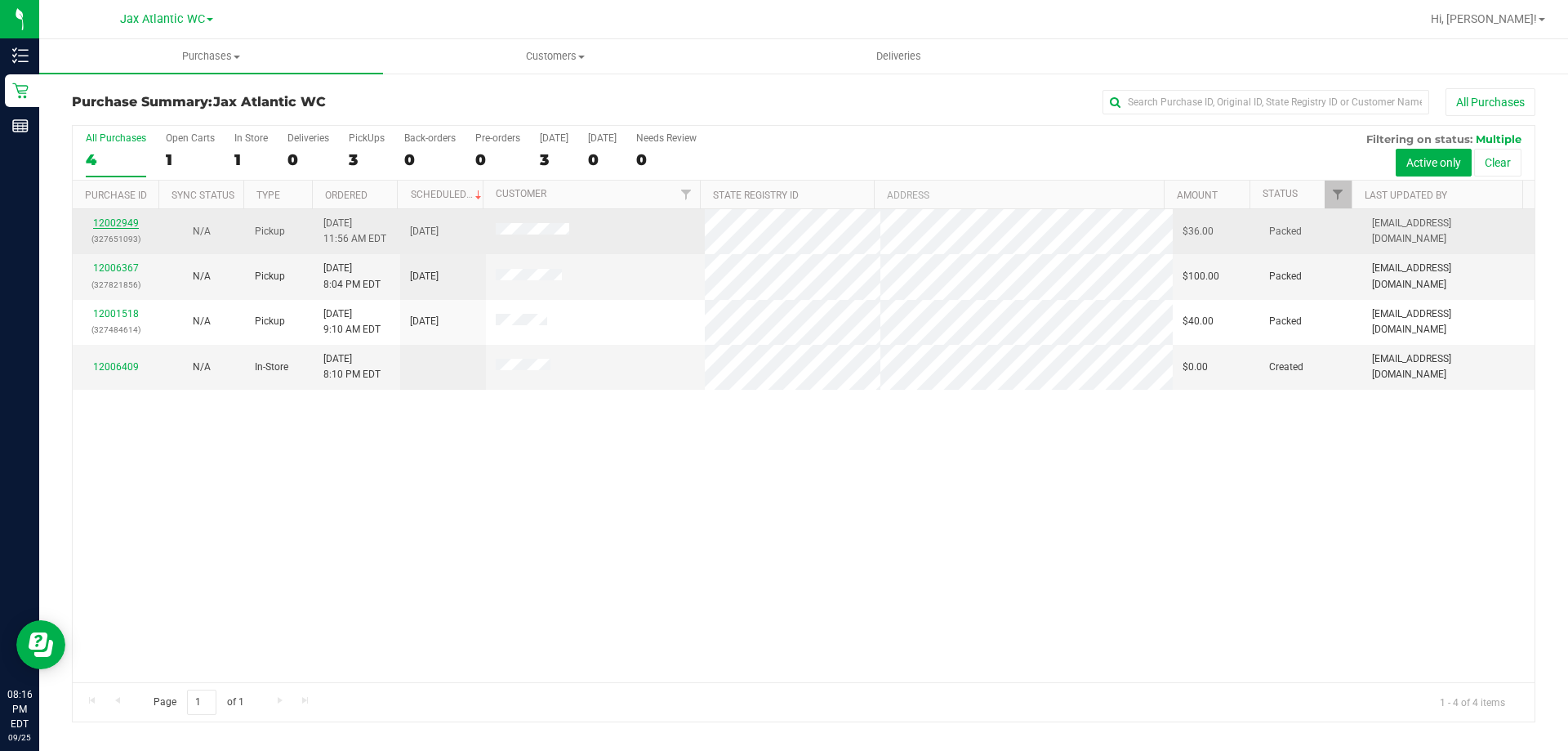
click at [109, 225] on link "12002949" at bounding box center [115, 223] width 46 height 12
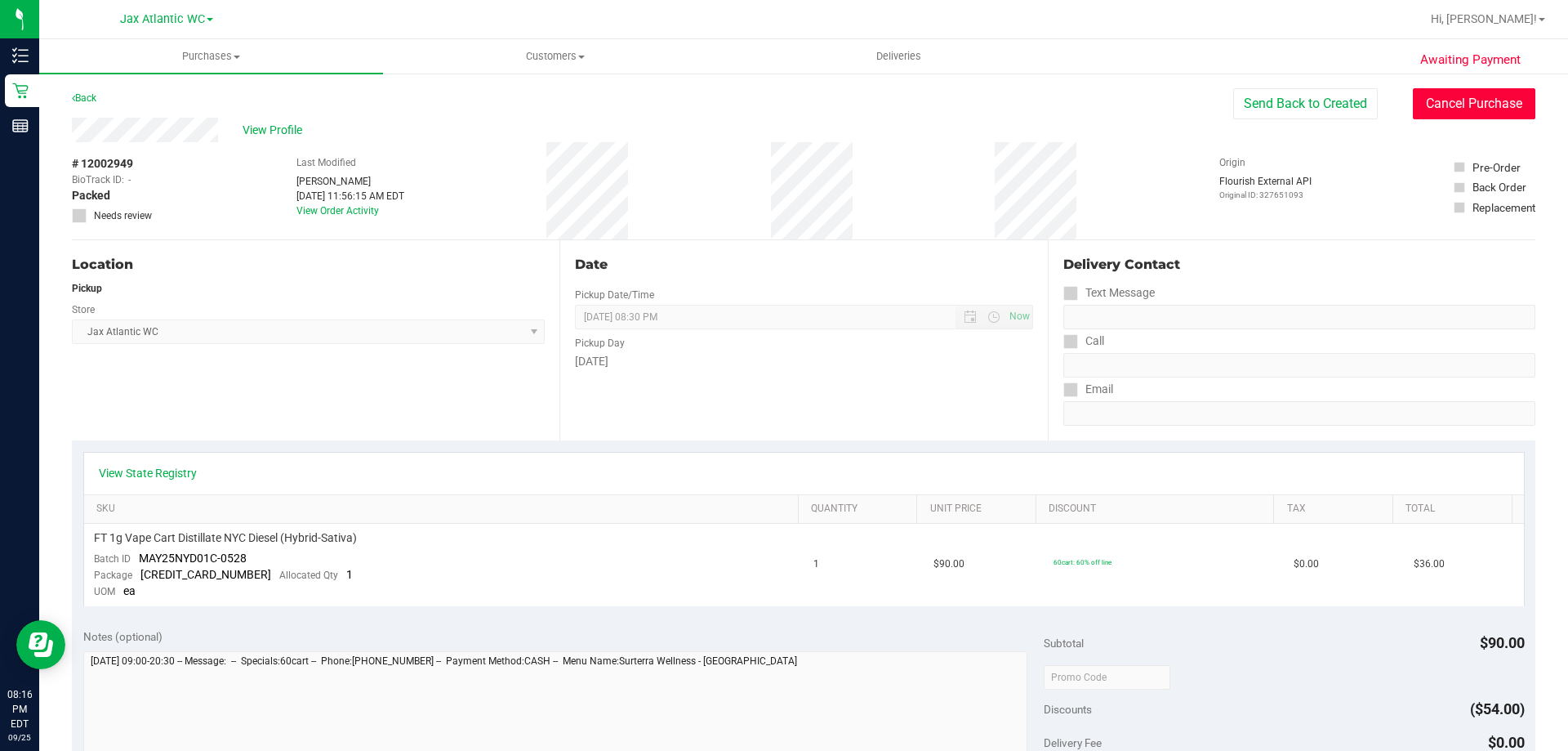
click at [1452, 104] on button "Cancel Purchase" at bounding box center [1474, 103] width 123 height 31
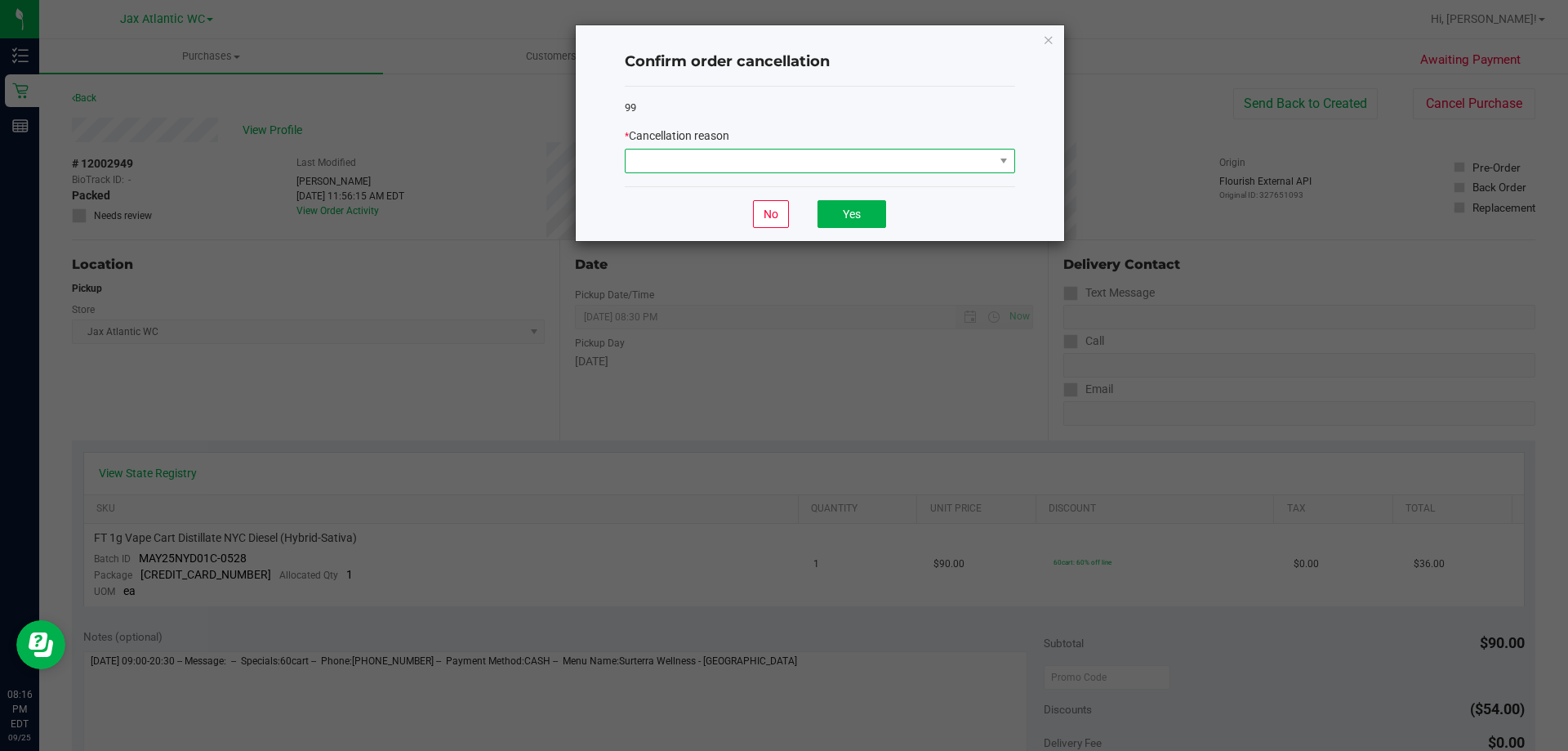
click at [906, 163] on span at bounding box center [810, 161] width 369 height 23
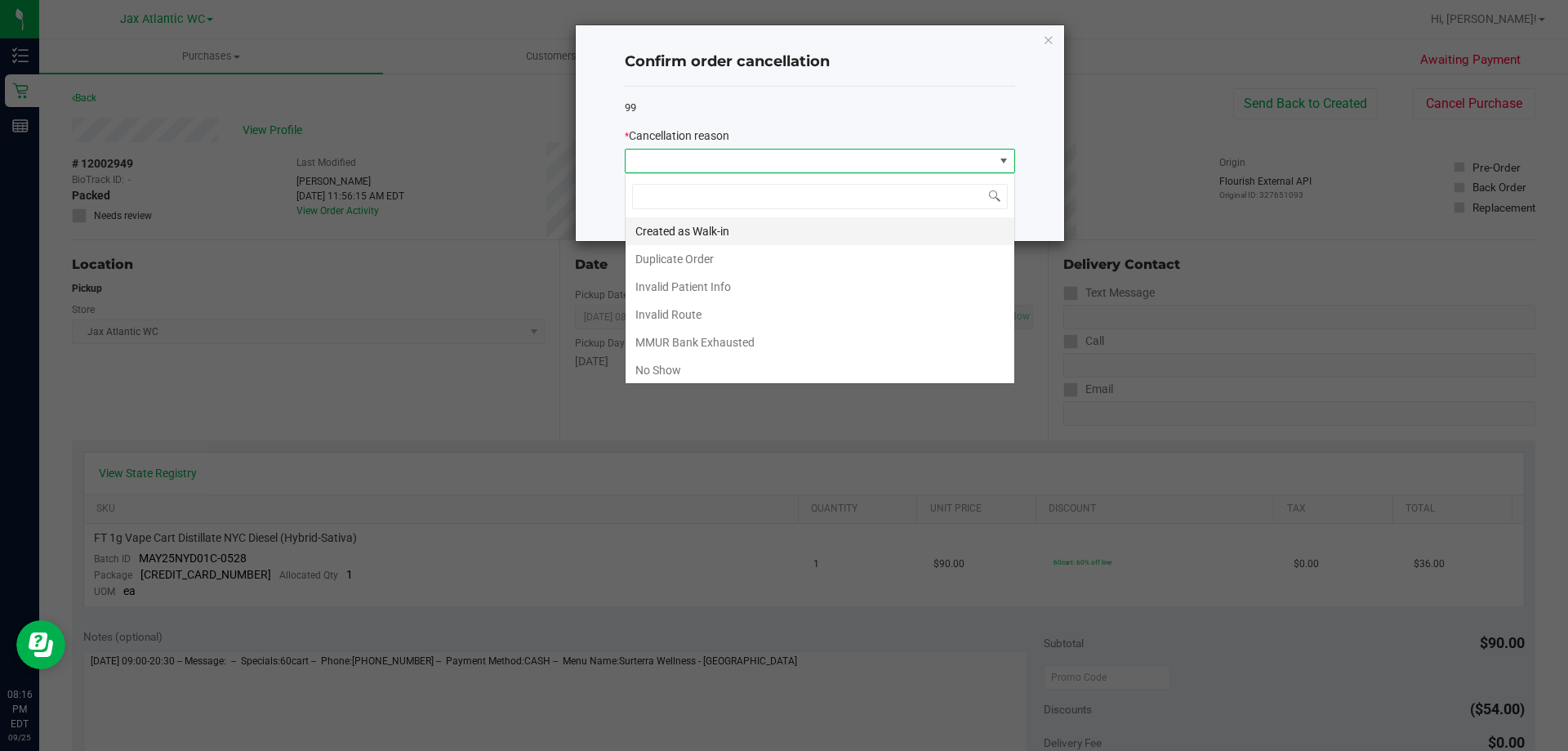
scroll to position [25, 390]
click at [700, 373] on li "No Show" at bounding box center [820, 371] width 389 height 28
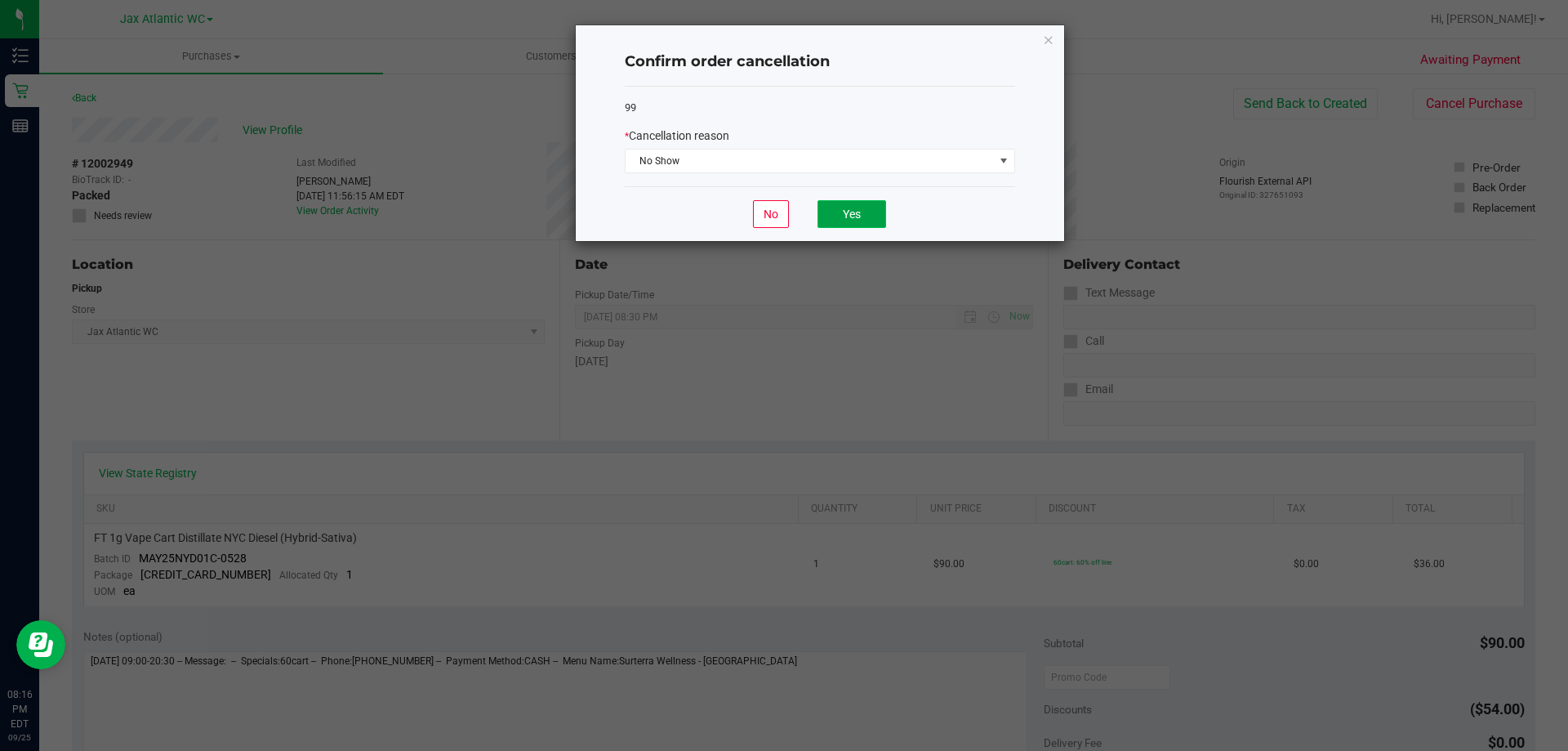
click at [852, 220] on button "Yes" at bounding box center [852, 214] width 69 height 28
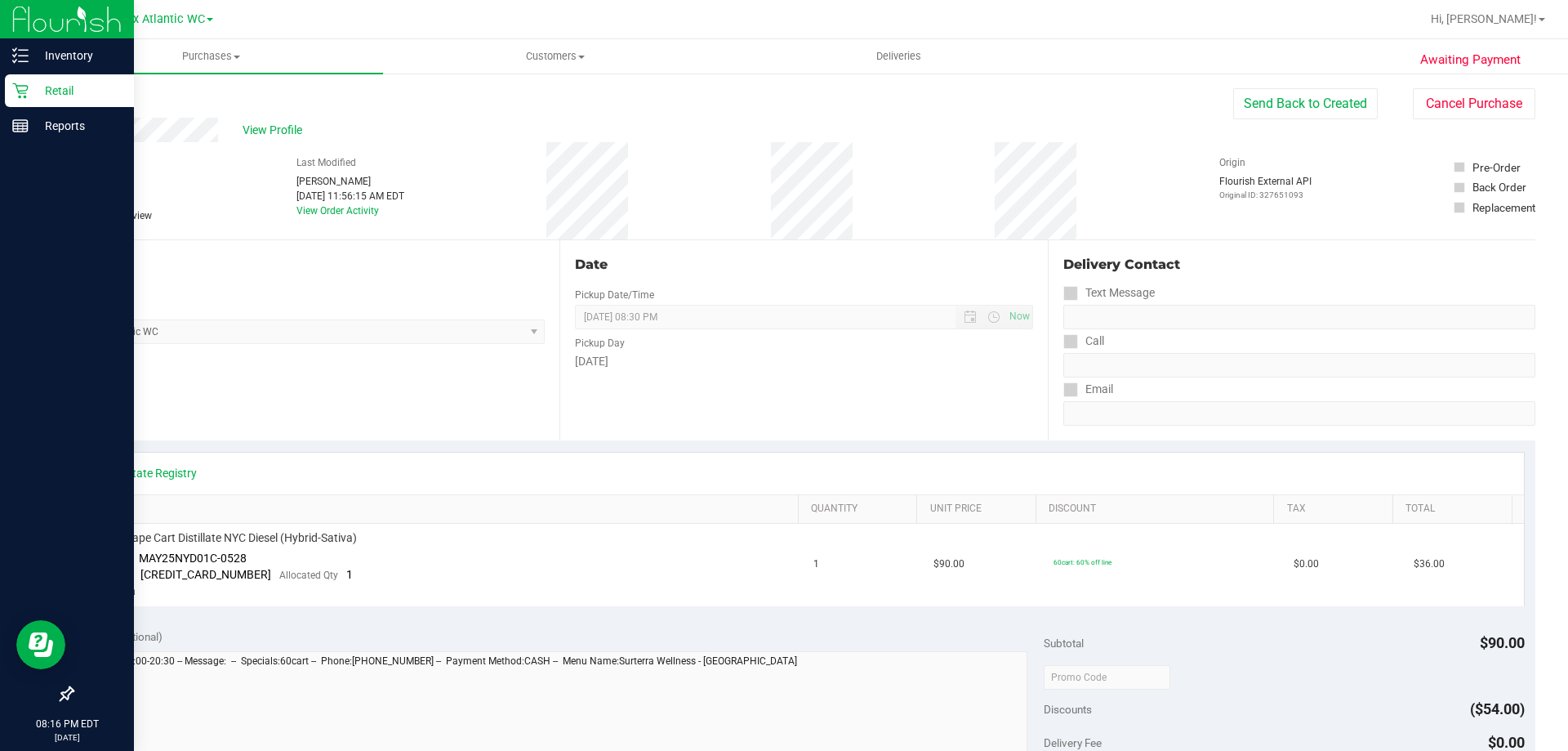
click at [48, 94] on p "Retail" at bounding box center [77, 91] width 98 height 20
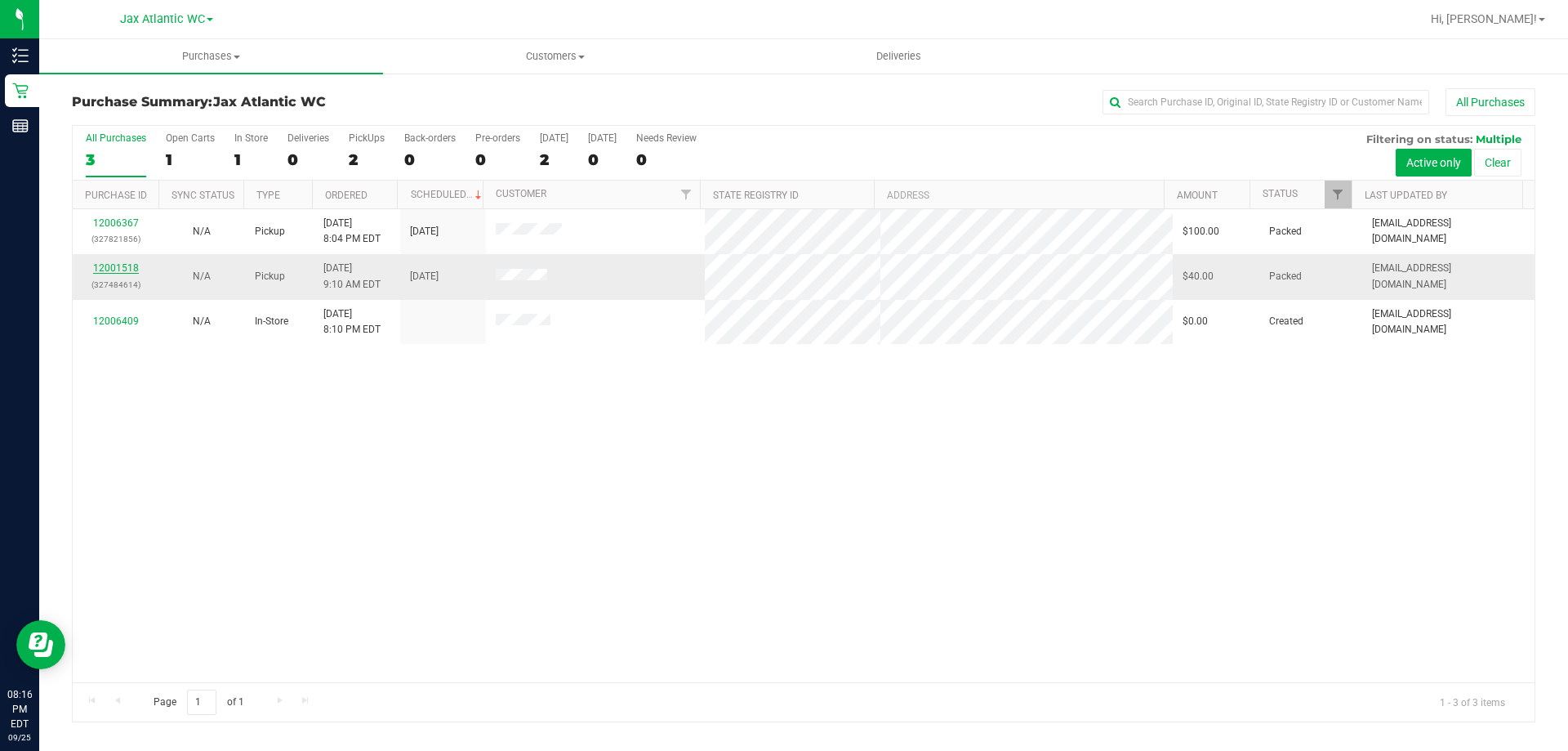
click at [111, 267] on link "12001518" at bounding box center [115, 268] width 46 height 12
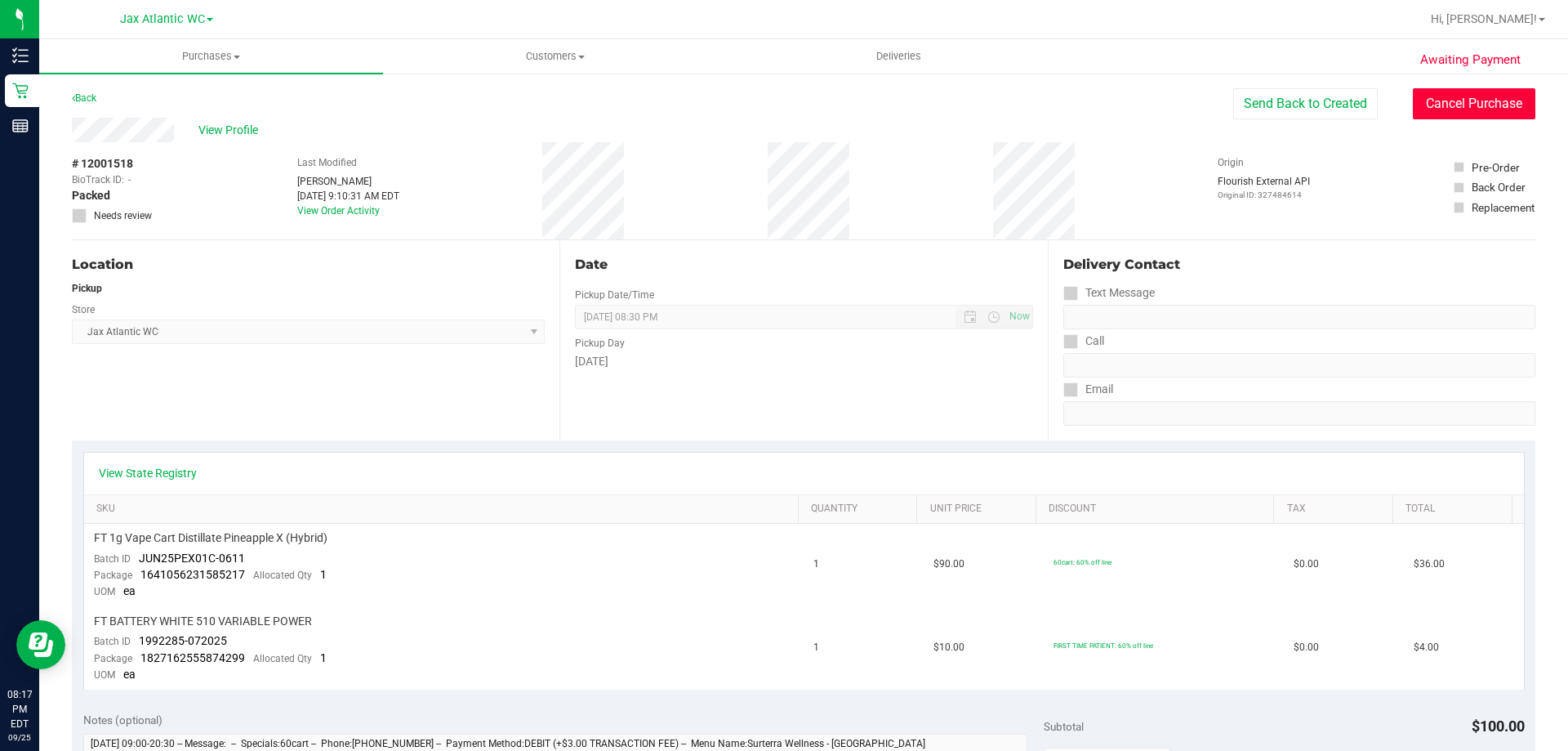
click at [1438, 99] on button "Cancel Purchase" at bounding box center [1474, 103] width 123 height 31
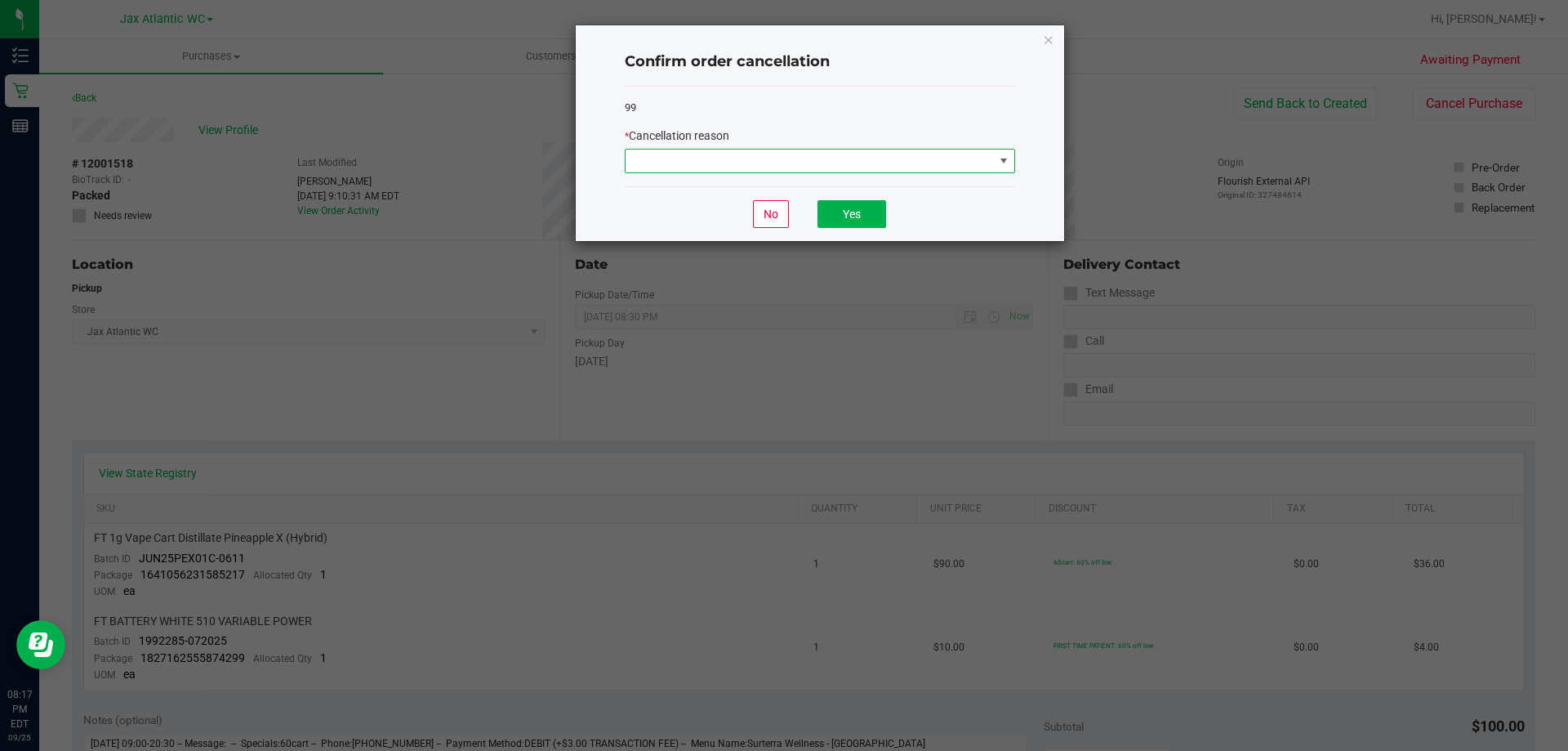
click at [919, 164] on span at bounding box center [810, 161] width 369 height 23
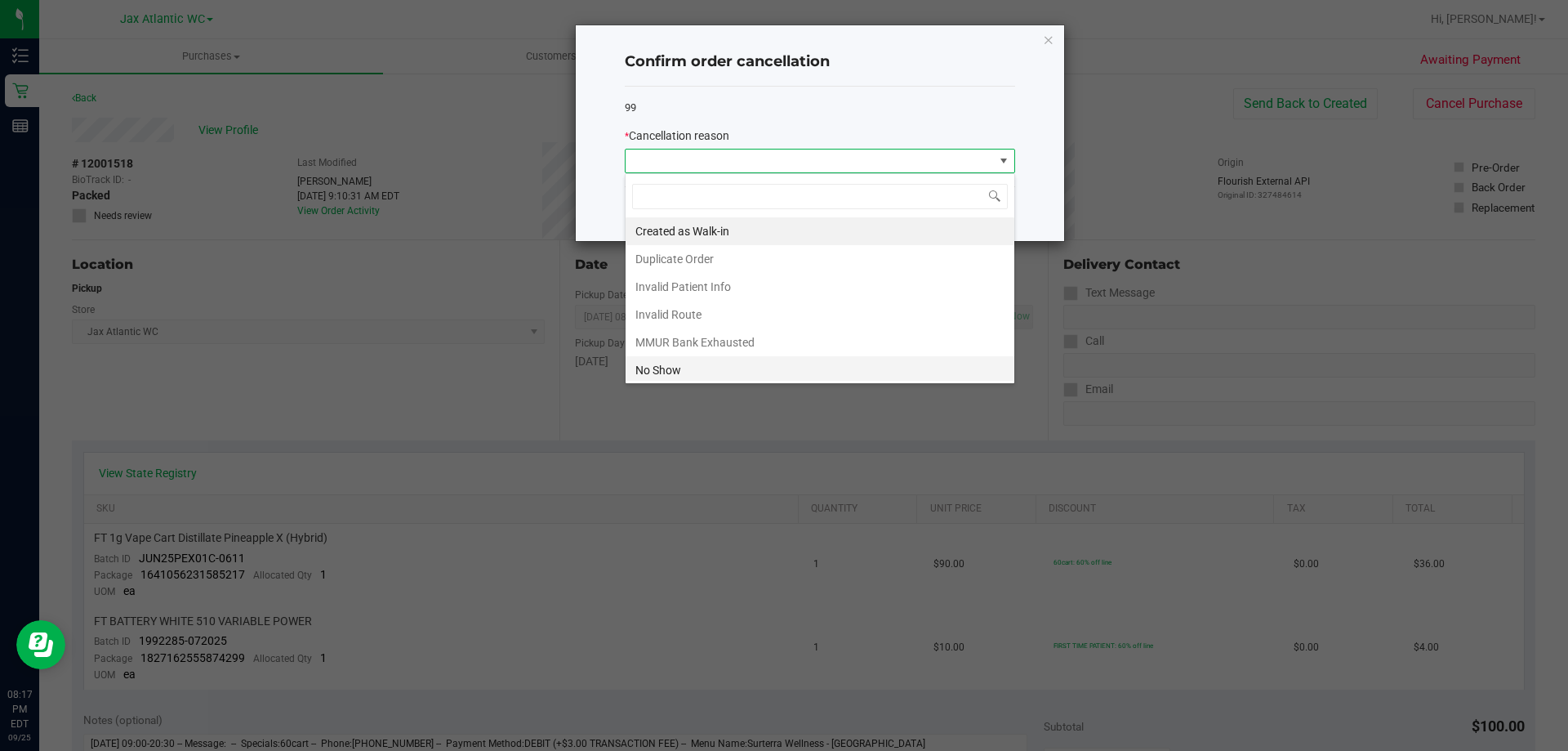
scroll to position [25, 390]
drag, startPoint x: 702, startPoint y: 372, endPoint x: 719, endPoint y: 371, distance: 17.0
click at [709, 373] on li "No Show" at bounding box center [820, 371] width 389 height 28
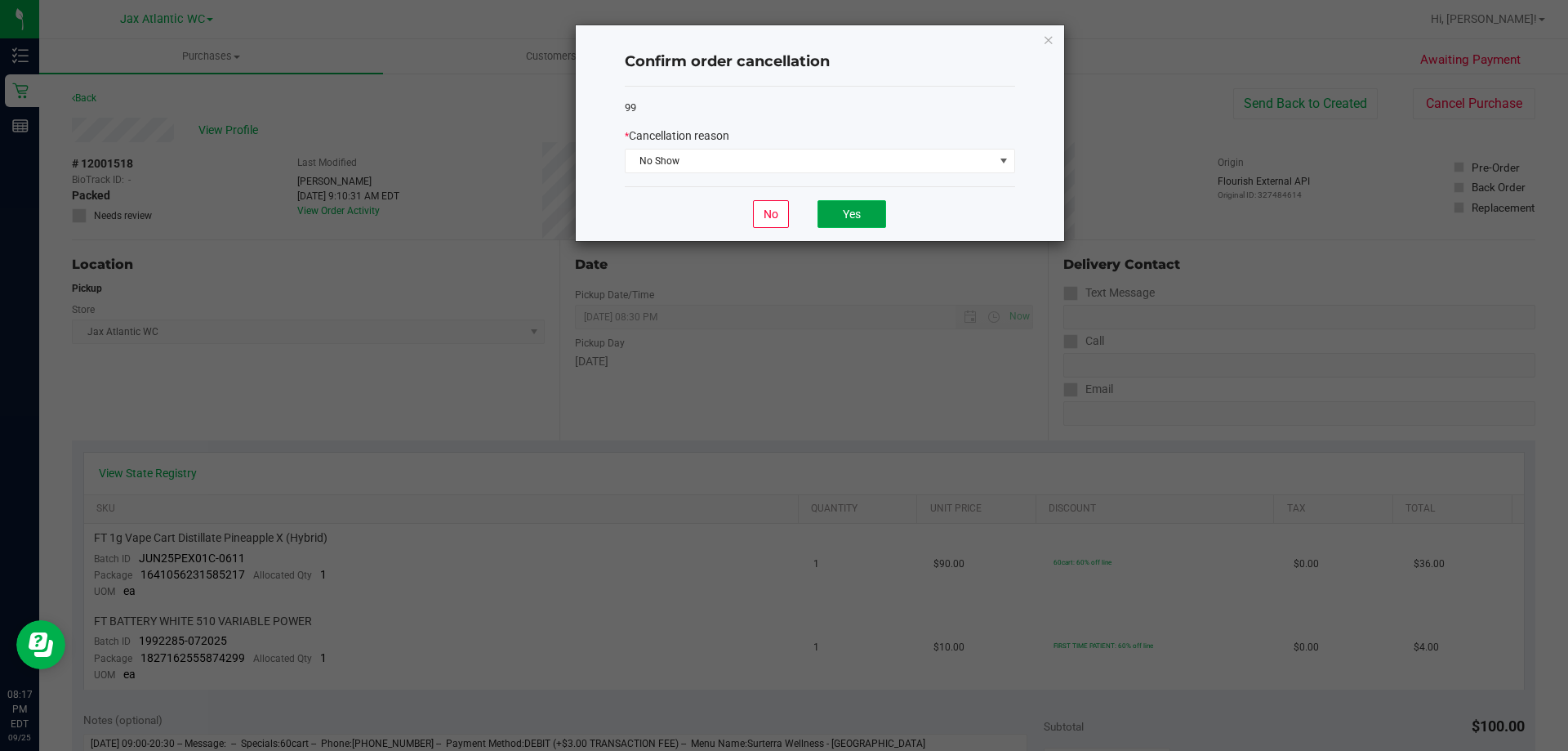
click at [864, 219] on button "Yes" at bounding box center [852, 214] width 69 height 28
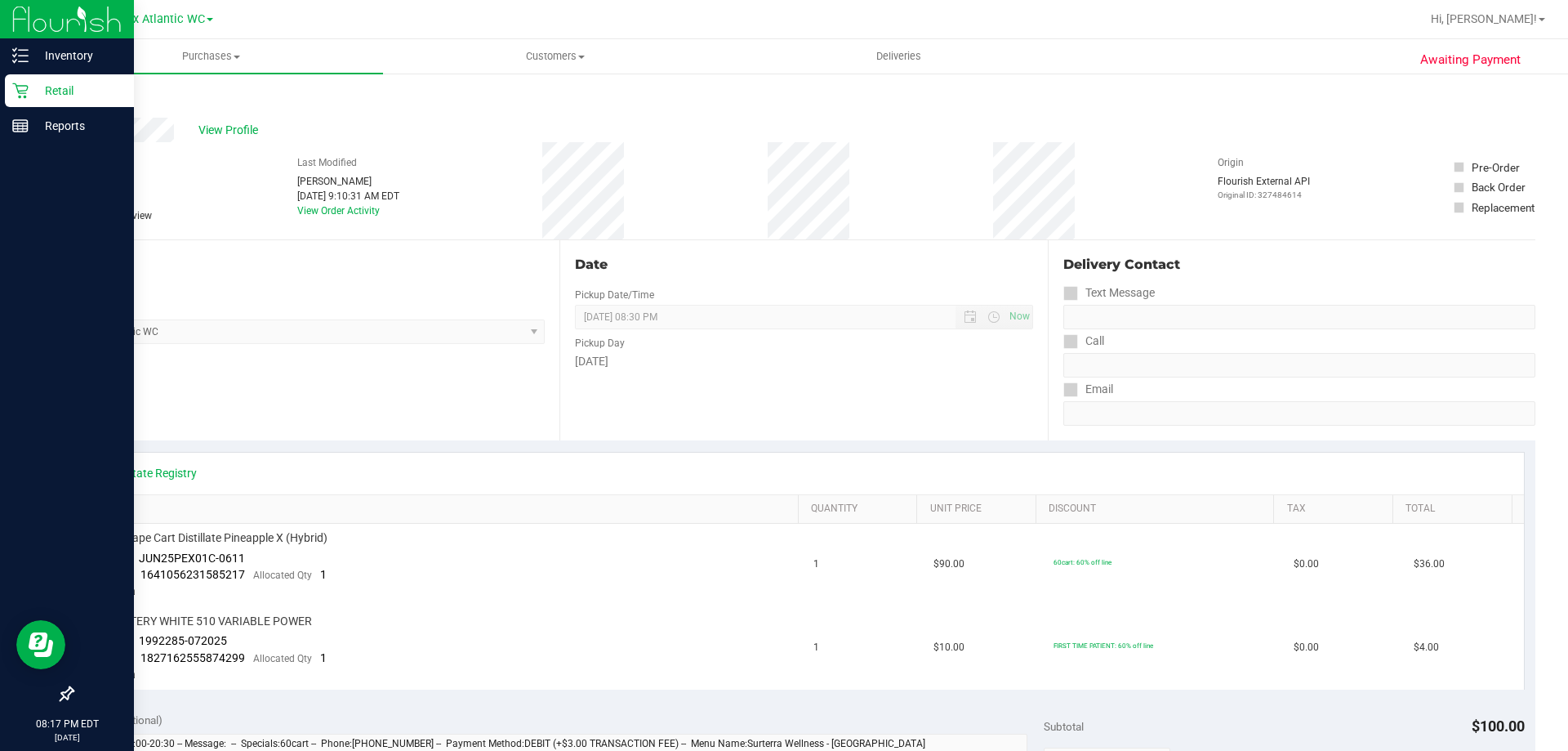
click at [55, 92] on p "Retail" at bounding box center [77, 91] width 98 height 20
